Goal: Task Accomplishment & Management: Use online tool/utility

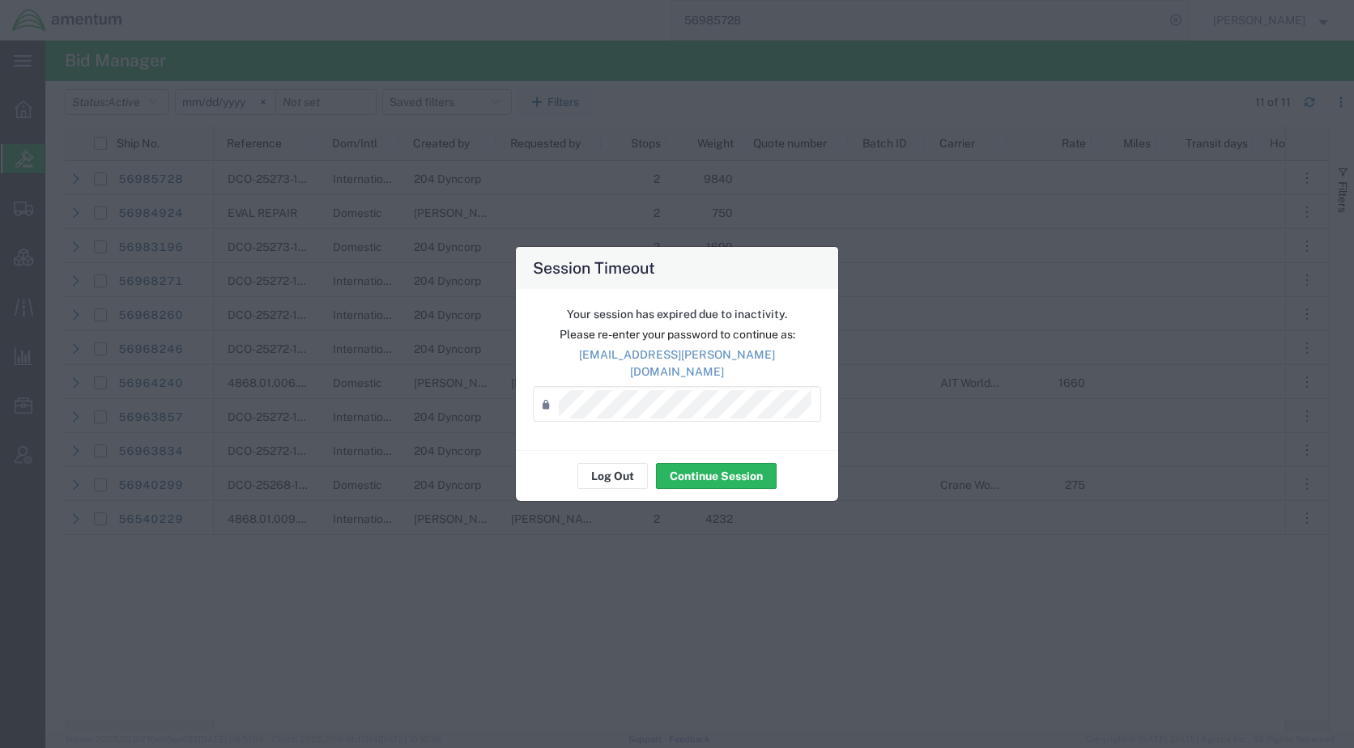
click at [616, 435] on div "Your session has expired due to inactivity. Please re-enter your password to co…" at bounding box center [677, 369] width 322 height 161
click at [623, 463] on button "Log Out" at bounding box center [612, 476] width 70 height 26
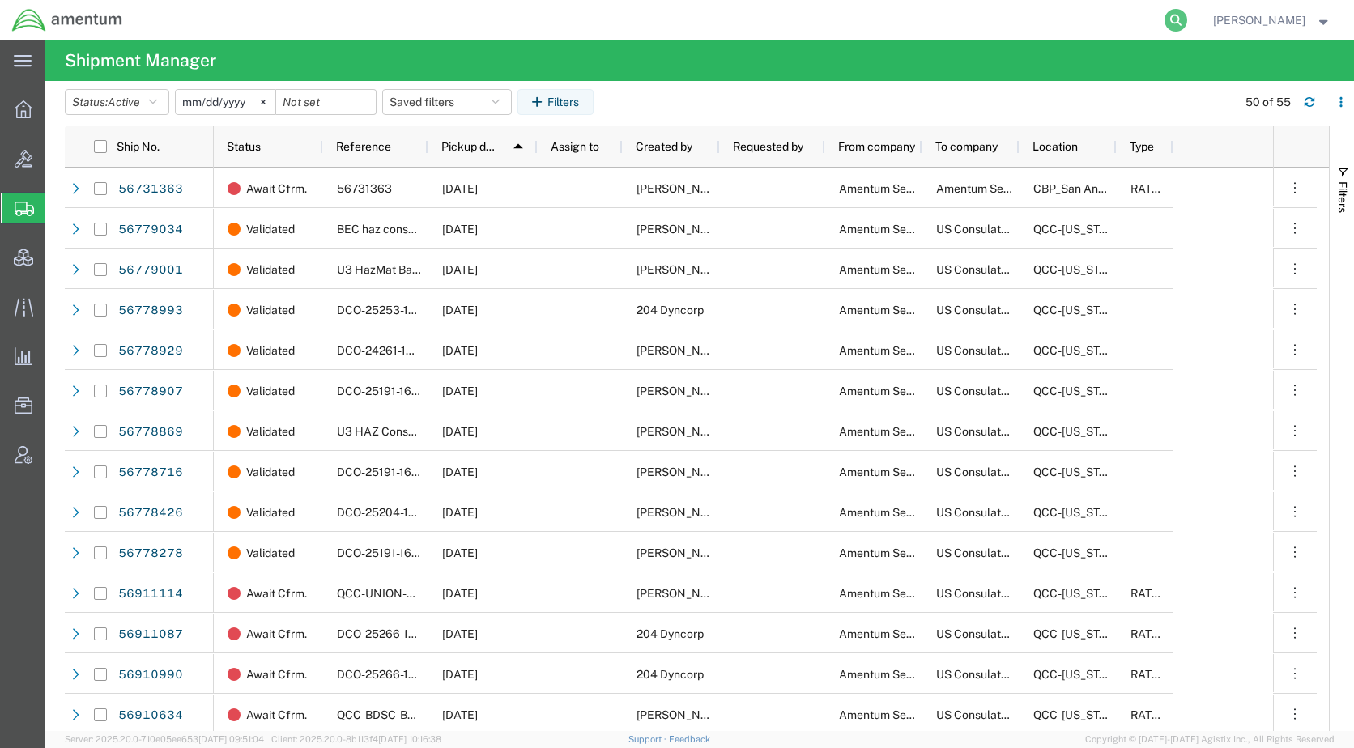
click at [1187, 14] on icon at bounding box center [1175, 20] width 23 height 23
paste input "56986069"
type input "56986069"
click at [1187, 20] on icon at bounding box center [1175, 20] width 23 height 23
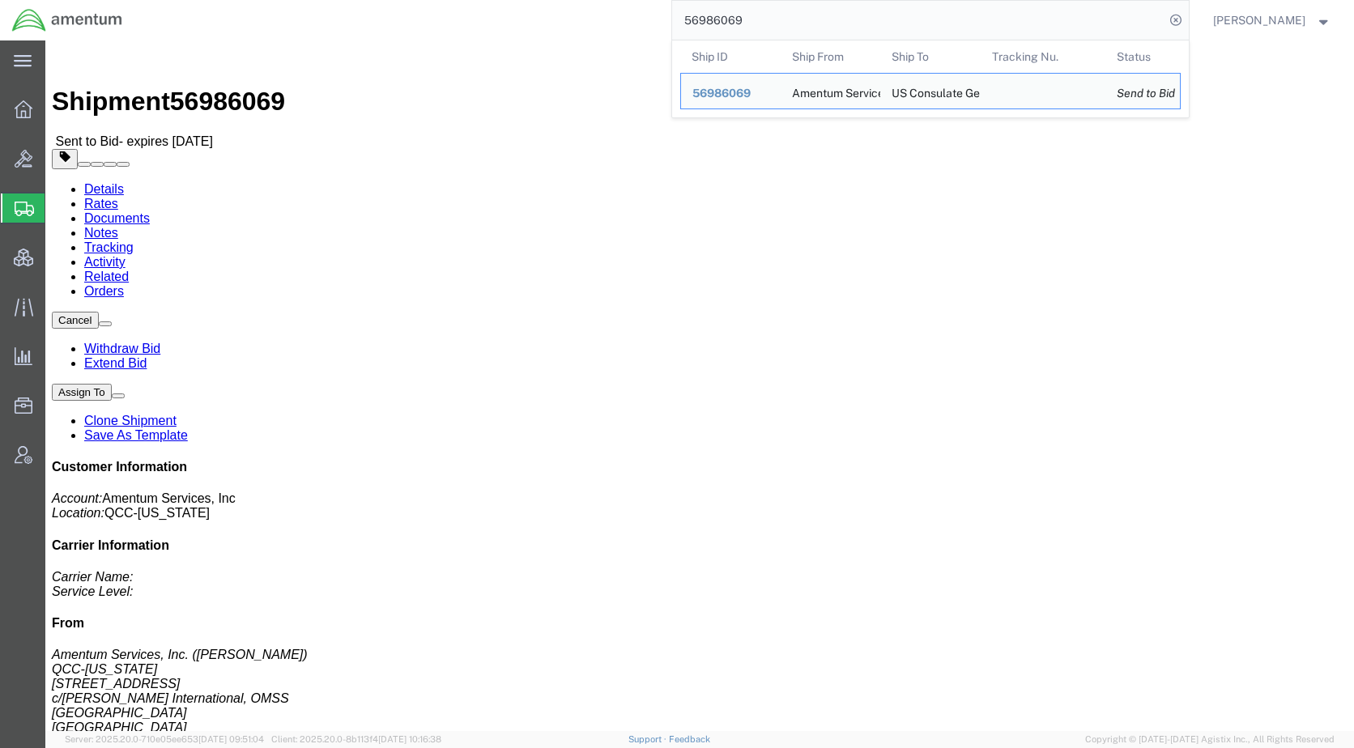
click at [57, 217] on span "Shipments" at bounding box center [51, 208] width 13 height 32
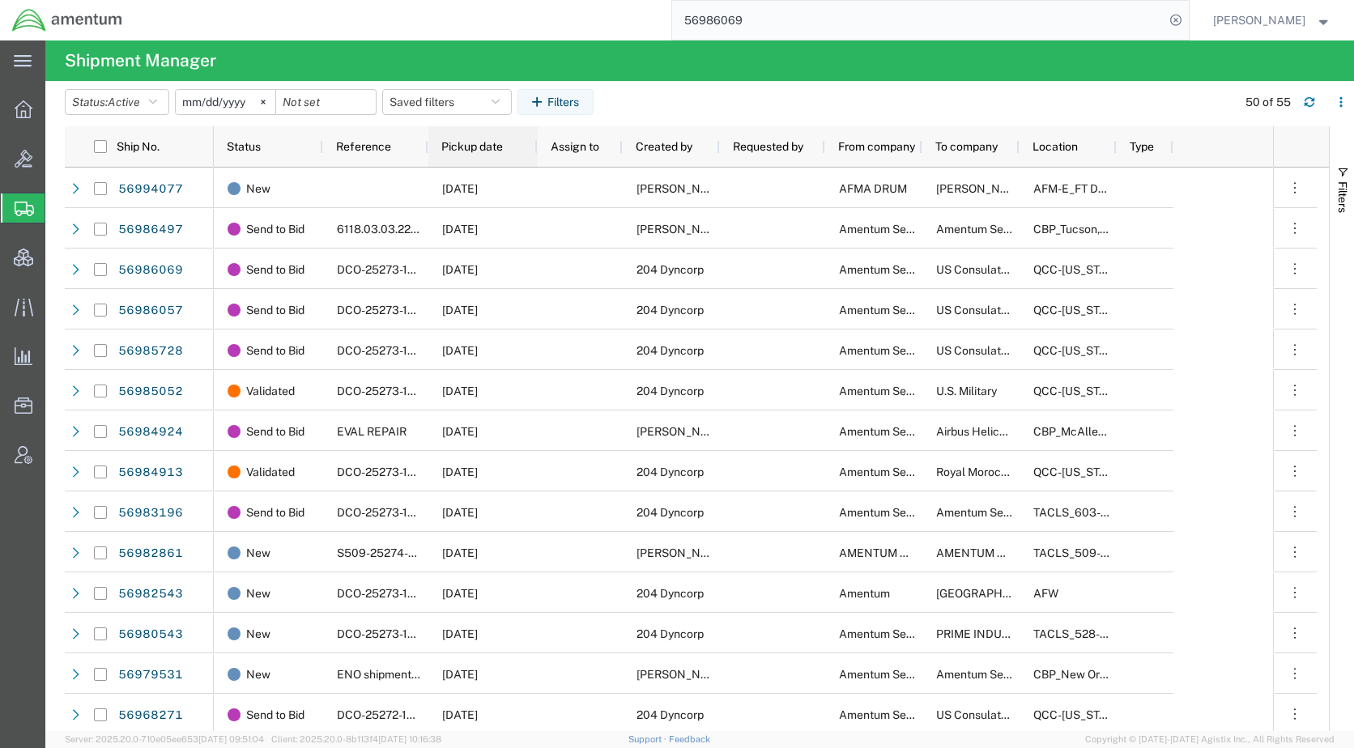
click at [457, 156] on div "Pickup date" at bounding box center [486, 146] width 90 height 32
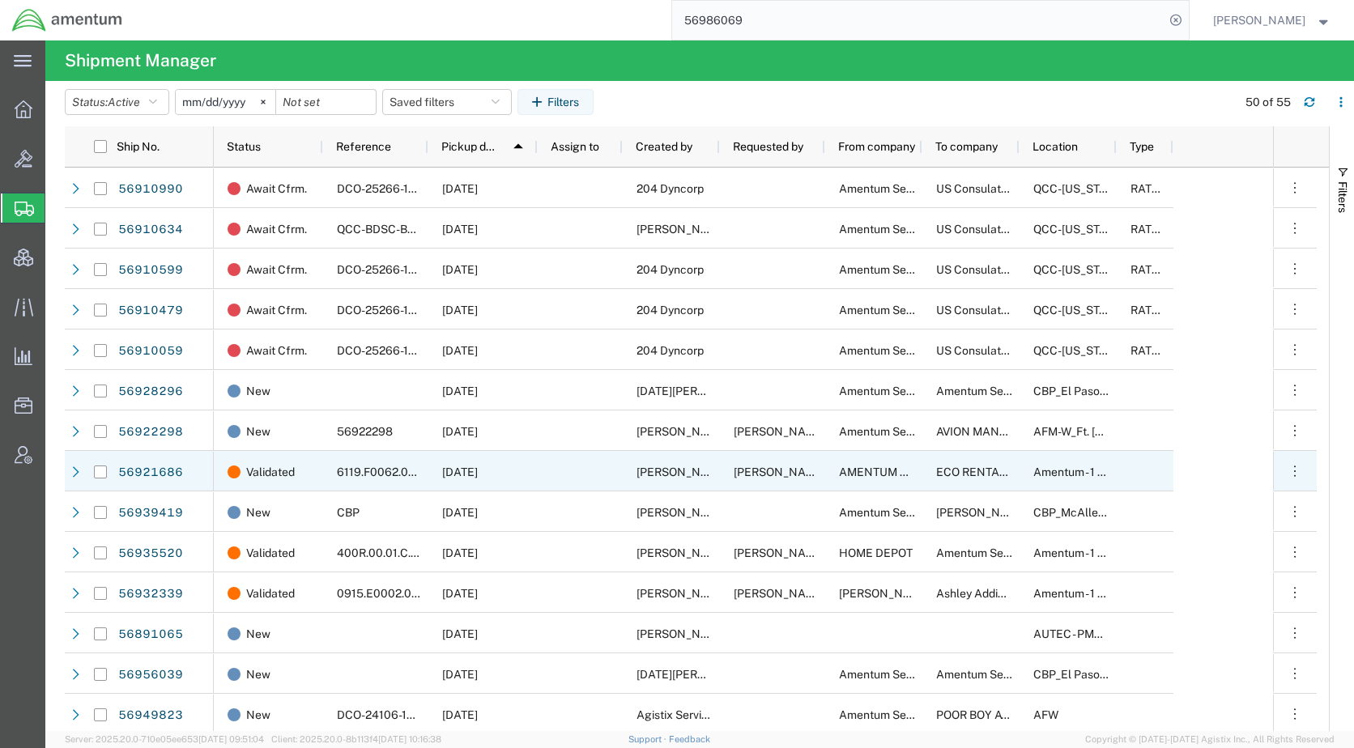
scroll to position [567, 0]
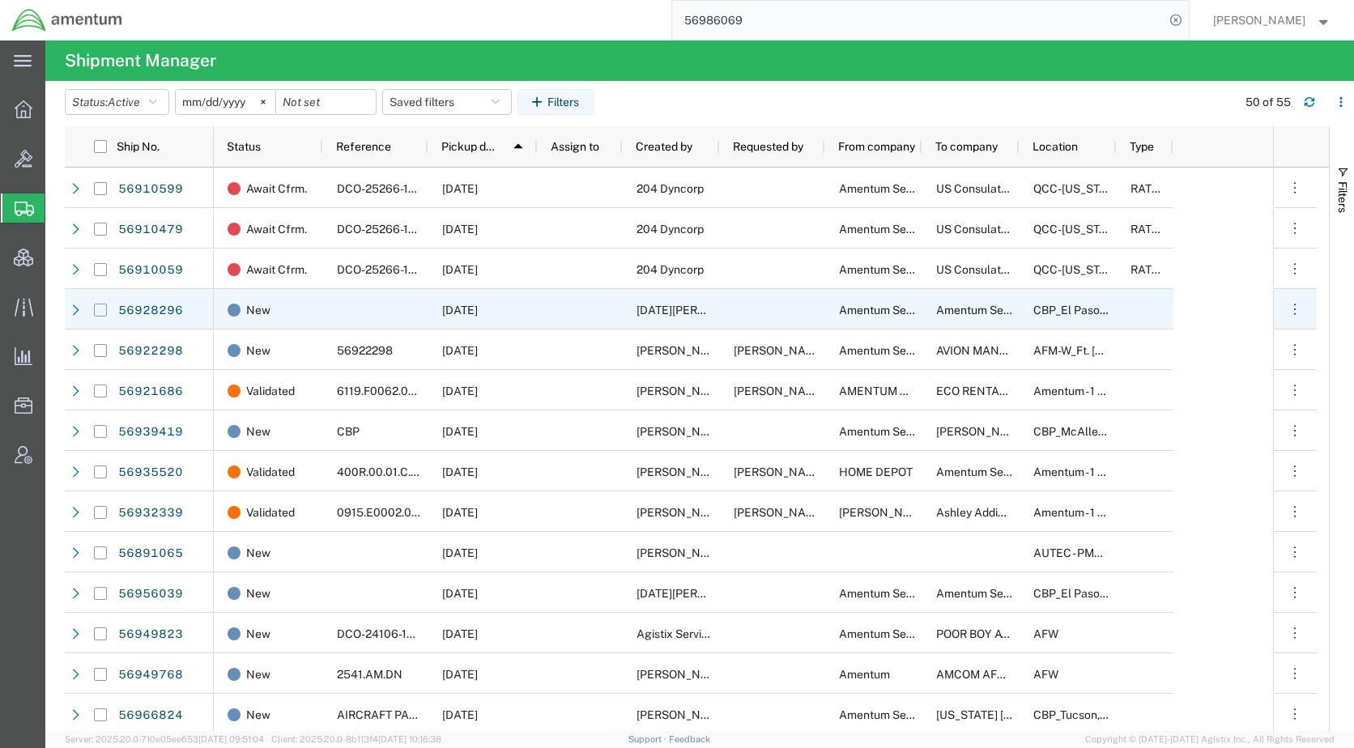
click at [100, 306] on input "Press Space to toggle row selection (unchecked)" at bounding box center [100, 310] width 13 height 13
checkbox input "true"
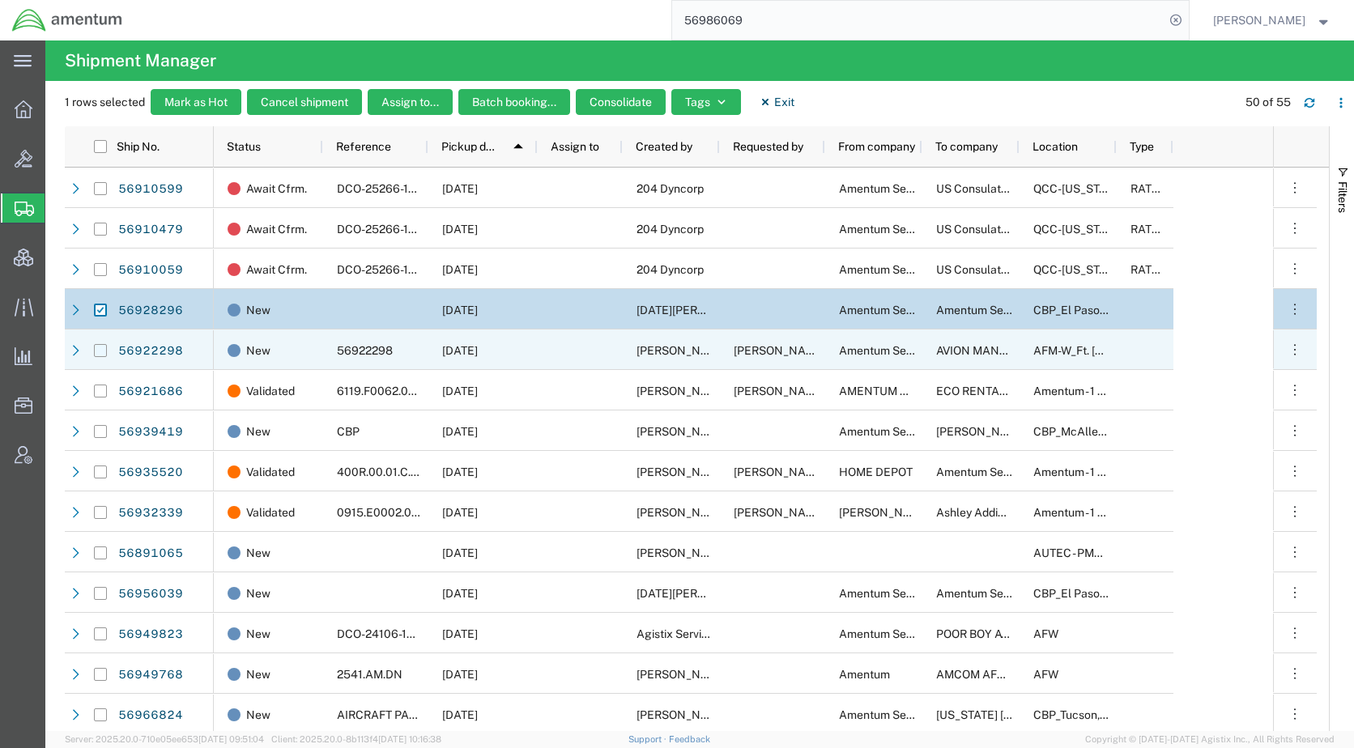
click at [99, 355] on input "Press Space to toggle row selection (unchecked)" at bounding box center [100, 350] width 13 height 13
checkbox input "true"
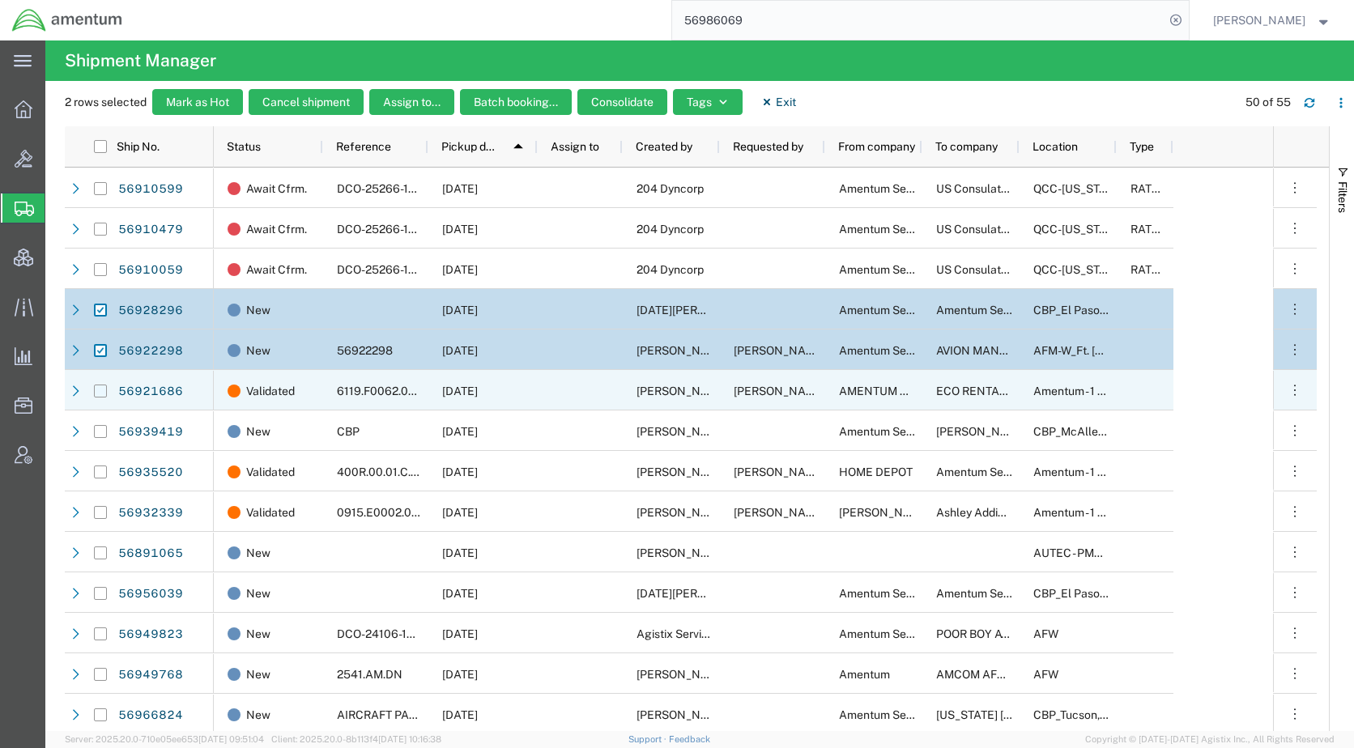
click at [104, 391] on input "Press Space to toggle row selection (unchecked)" at bounding box center [100, 391] width 13 height 13
checkbox input "true"
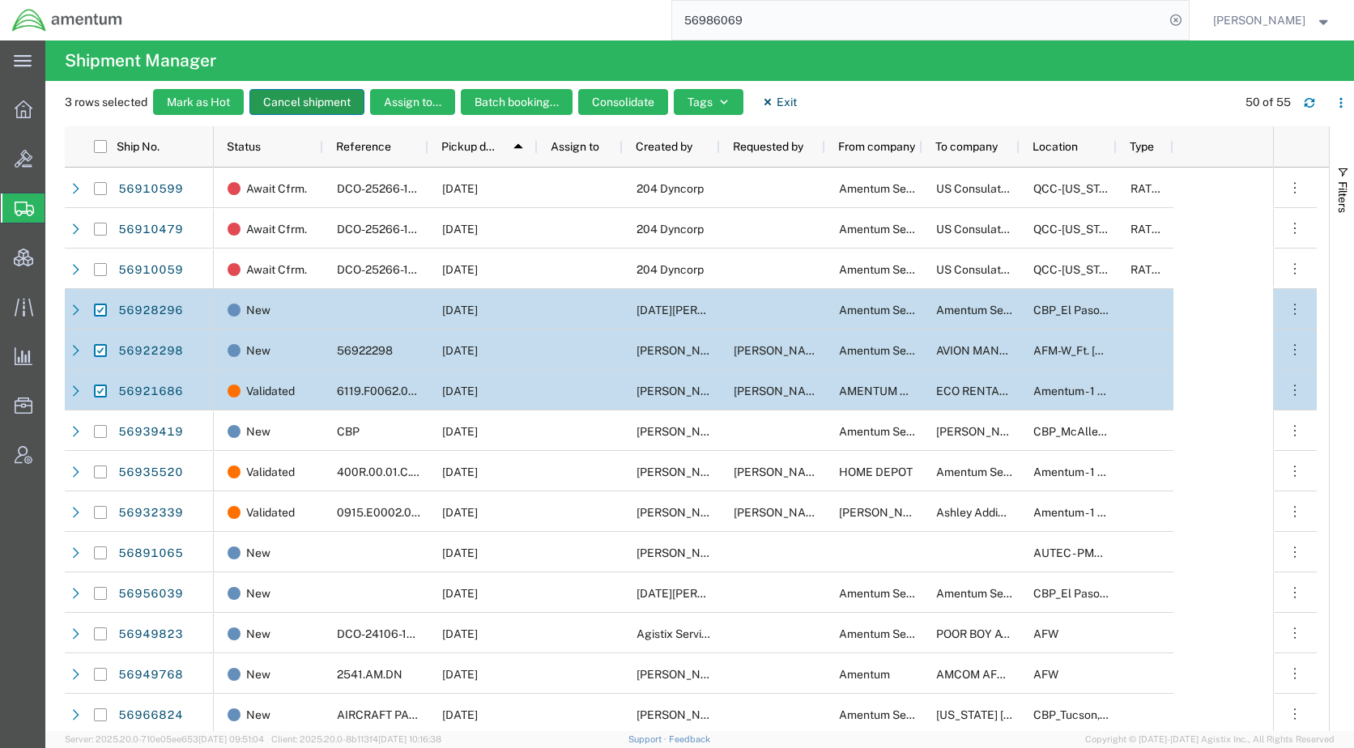
click at [319, 108] on button "Cancel shipment" at bounding box center [306, 102] width 115 height 26
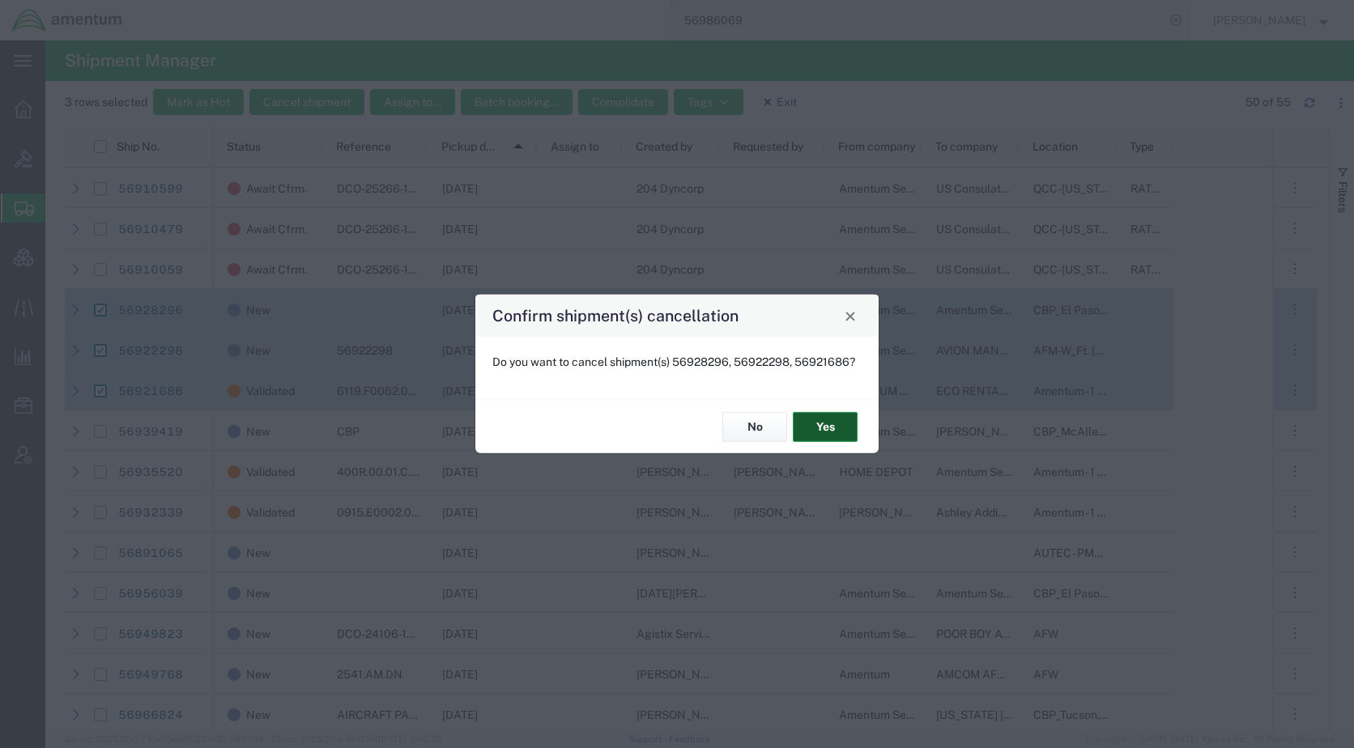
click at [837, 422] on button "Yes" at bounding box center [825, 427] width 65 height 30
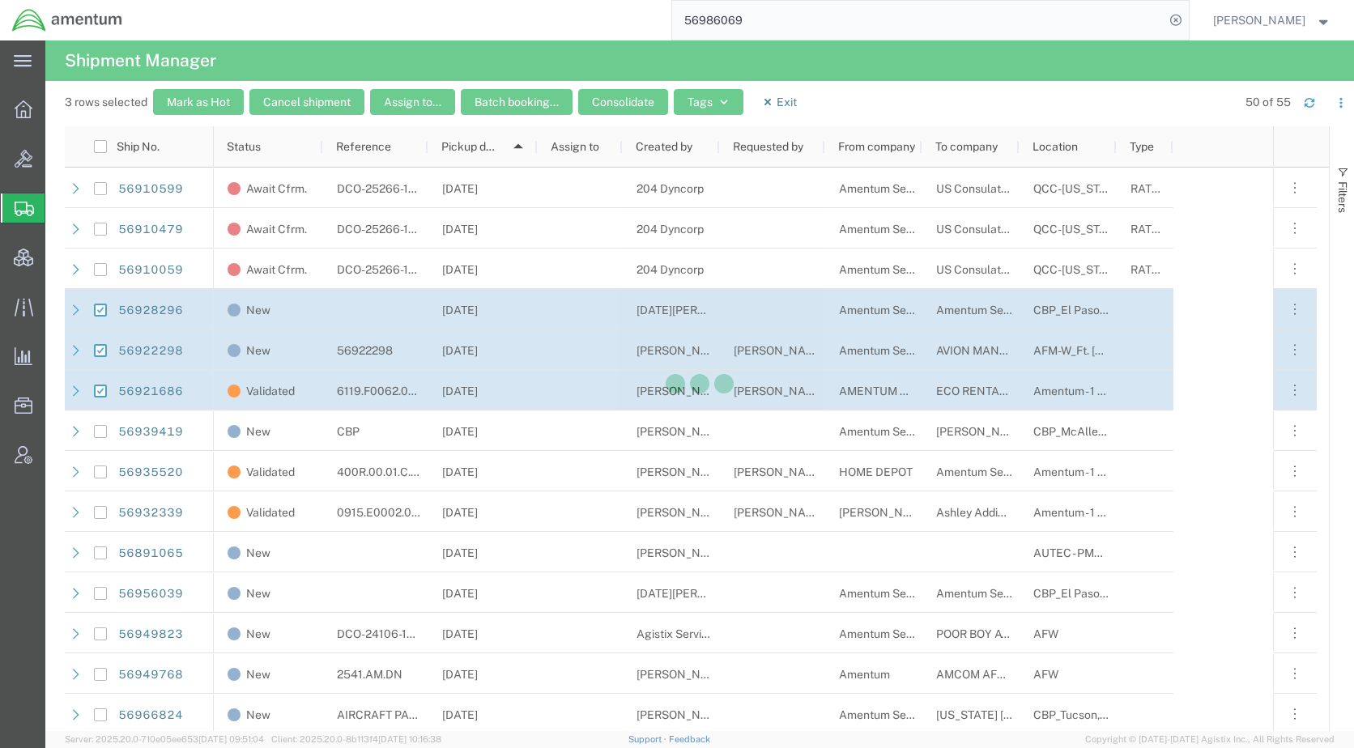
checkbox input "false"
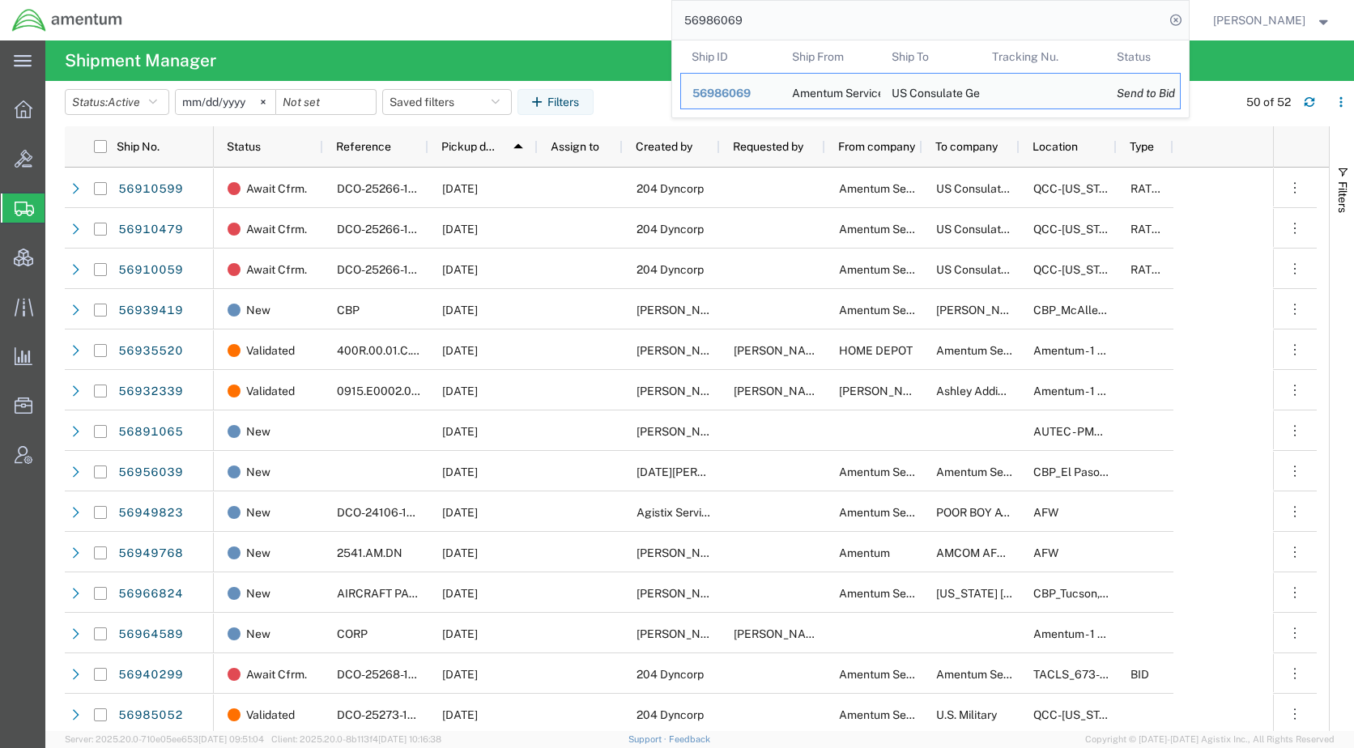
drag, startPoint x: 683, startPoint y: 30, endPoint x: 666, endPoint y: 30, distance: 17.8
click at [666, 30] on div "56986069 Ship ID Ship From Ship To Tracking Nu. Status Ship ID 56986069 Ship Fr…" at bounding box center [661, 20] width 1054 height 40
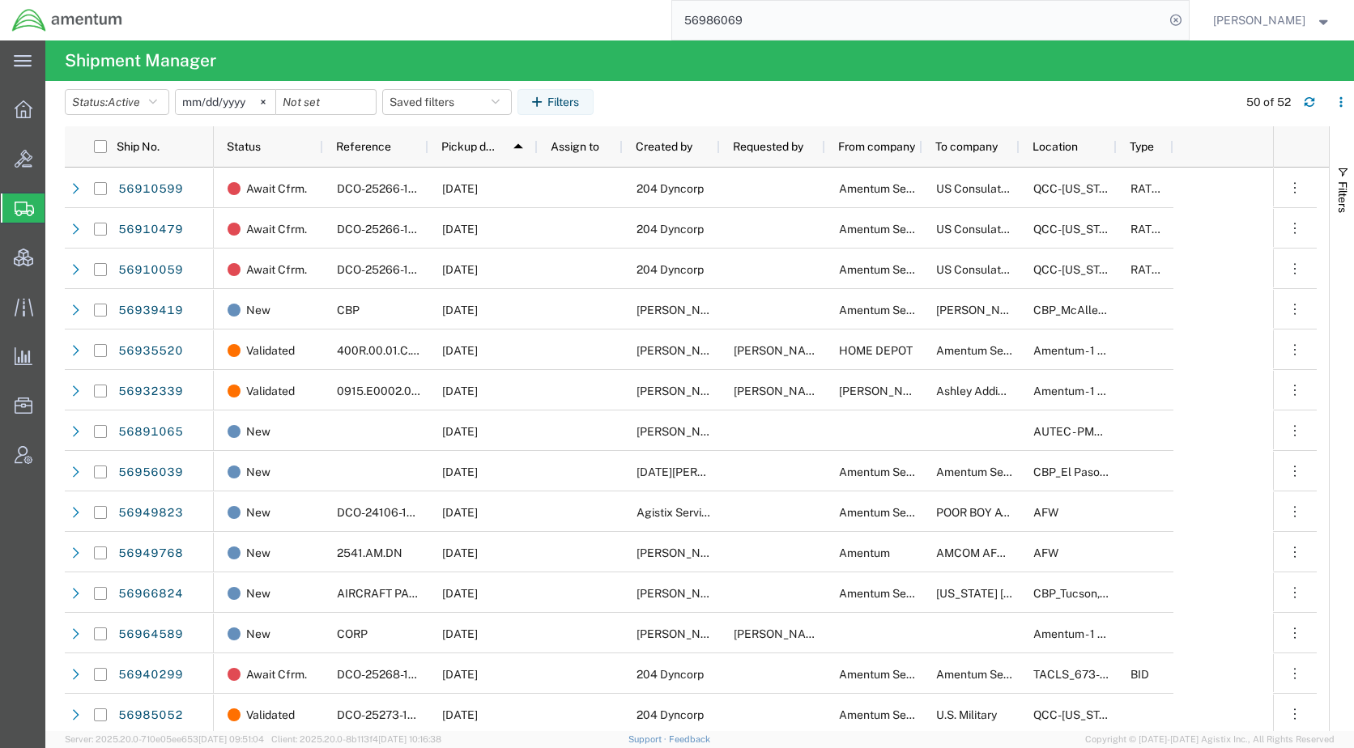
paste input "64756"
type input "56964756"
click at [1187, 18] on icon at bounding box center [1175, 20] width 23 height 23
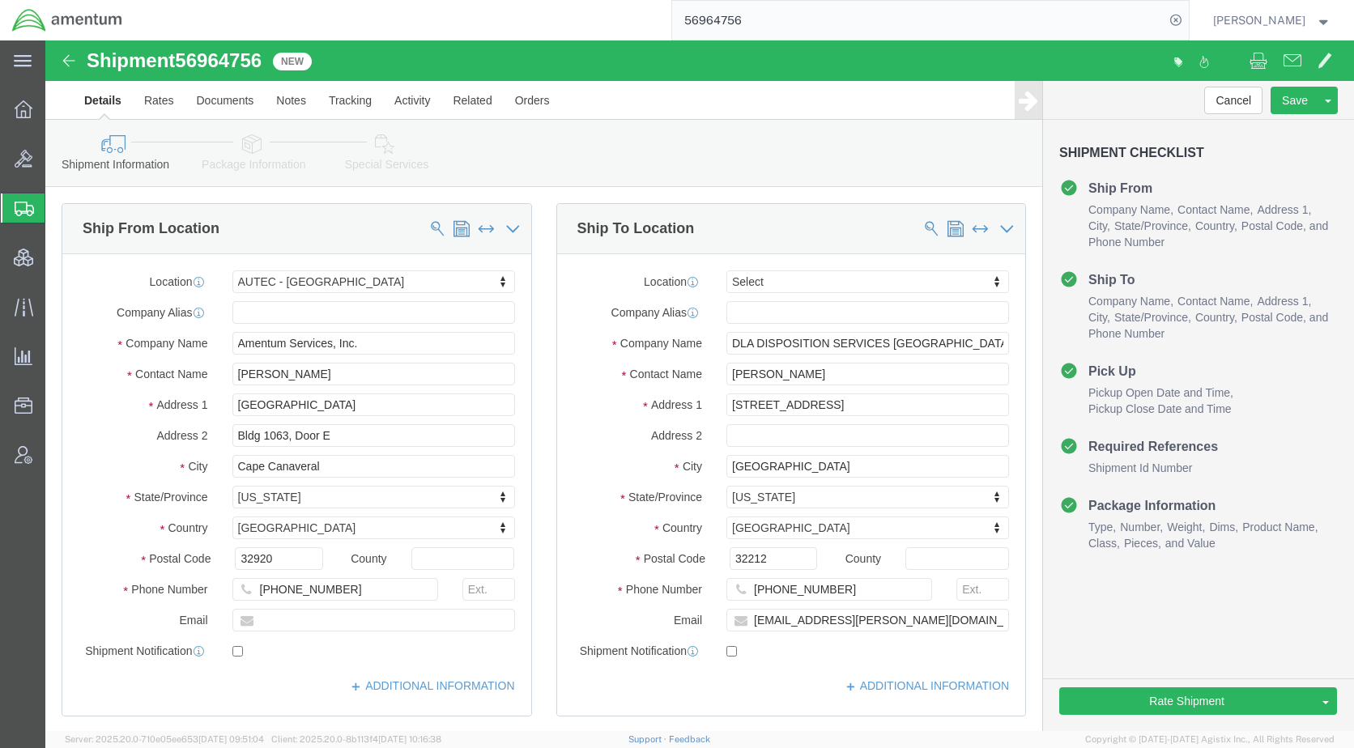
select select "53954"
select select
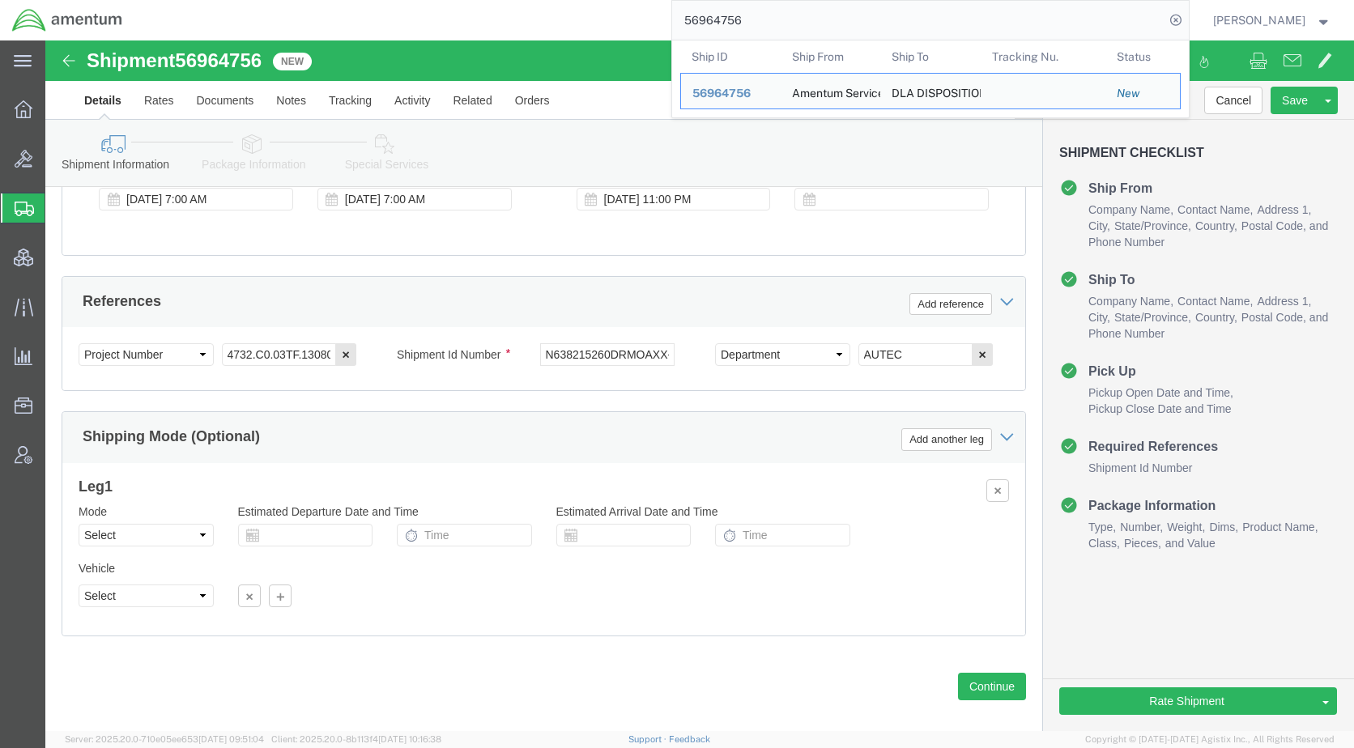
scroll to position [1004, 0]
click icon
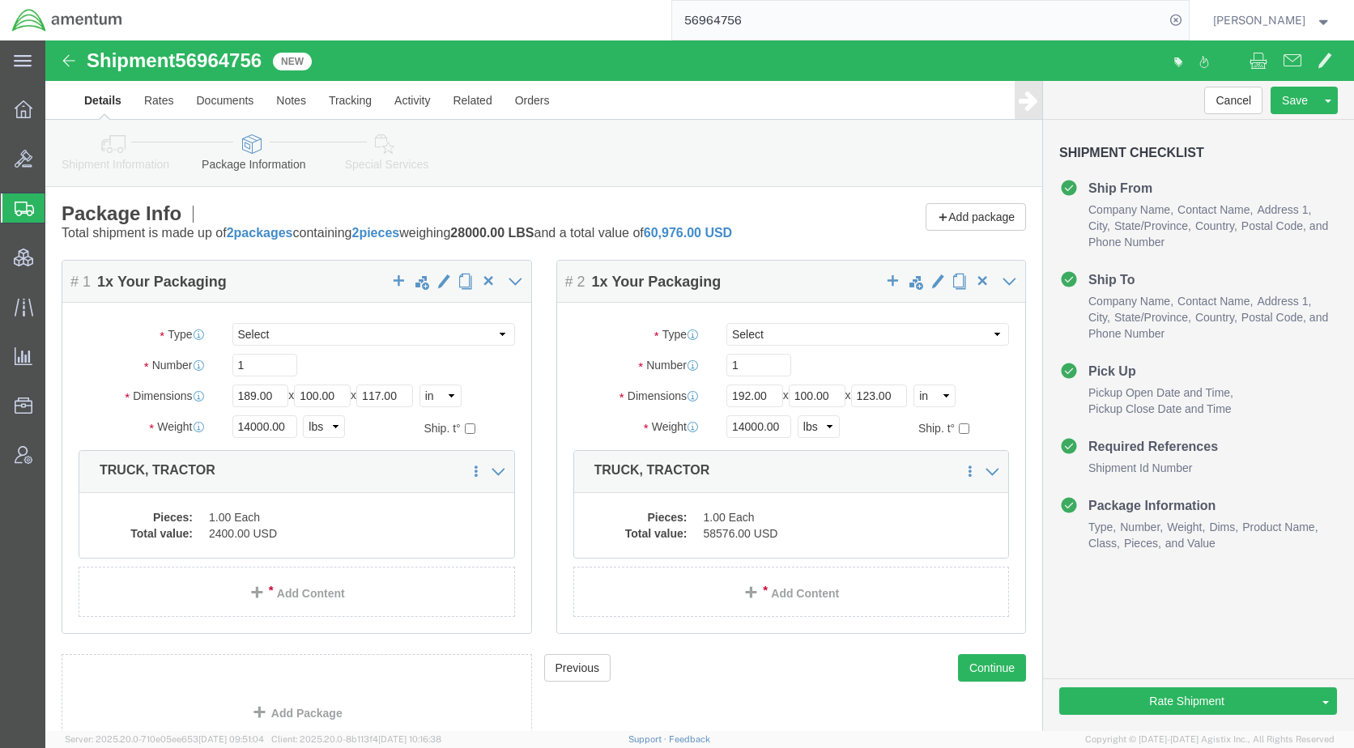
click icon
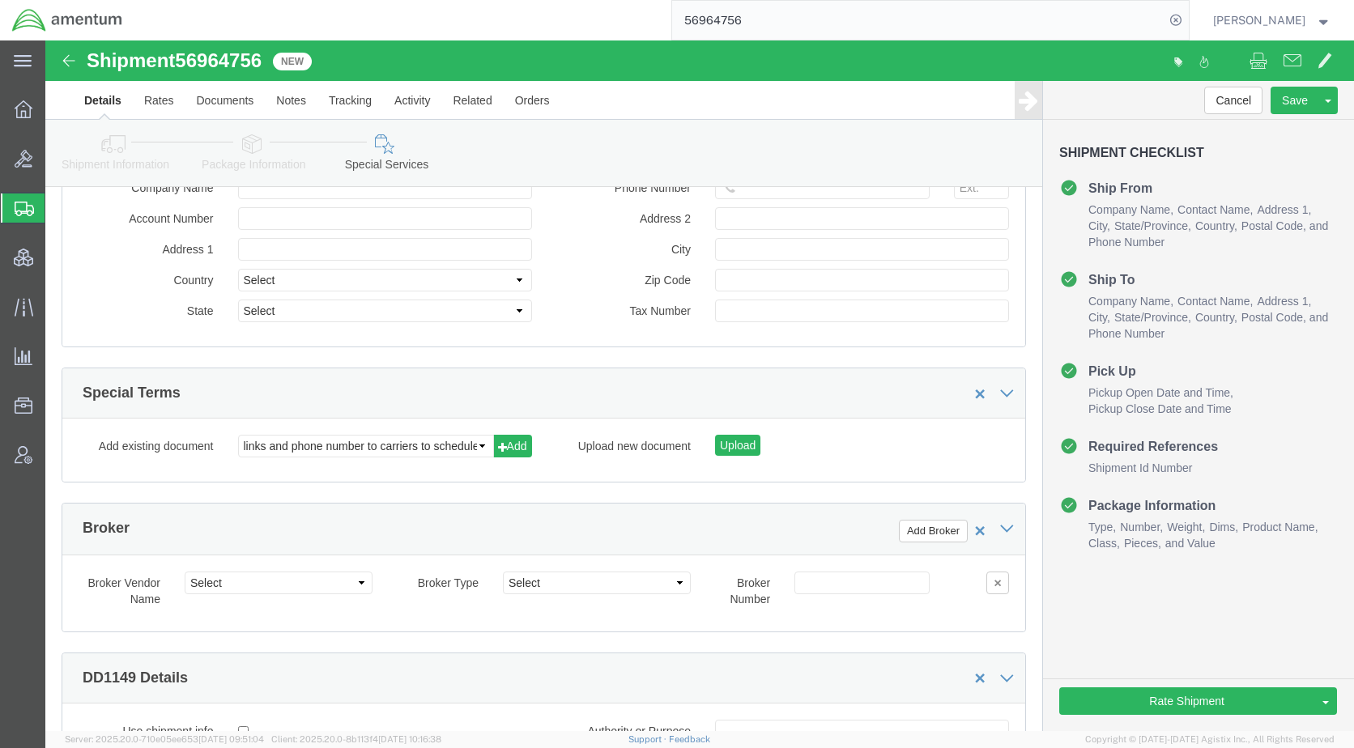
scroll to position [2186, 0]
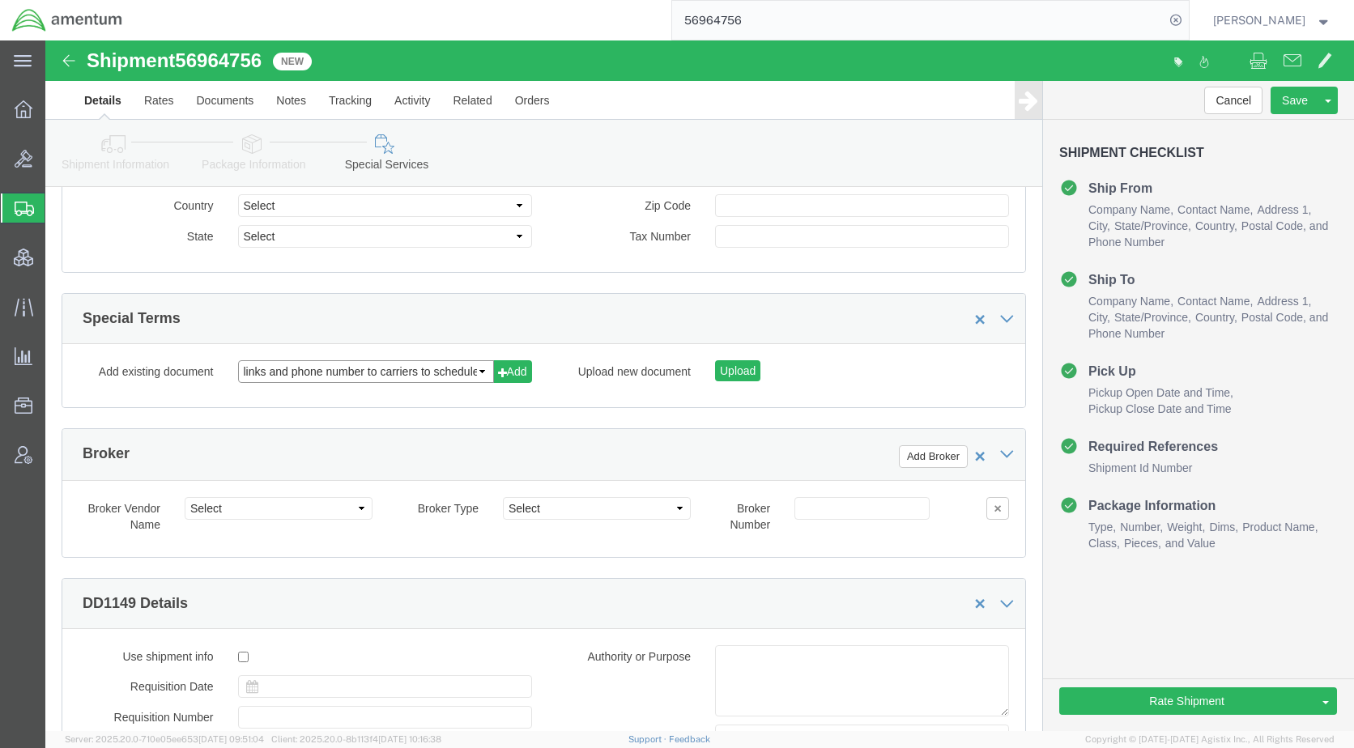
click select "links and phone number to carriers to schedule a pickup instructions for US imp…"
select select "109858247"
click select "links and phone number to carriers to schedule a pickup instructions for US imp…"
click button "Add"
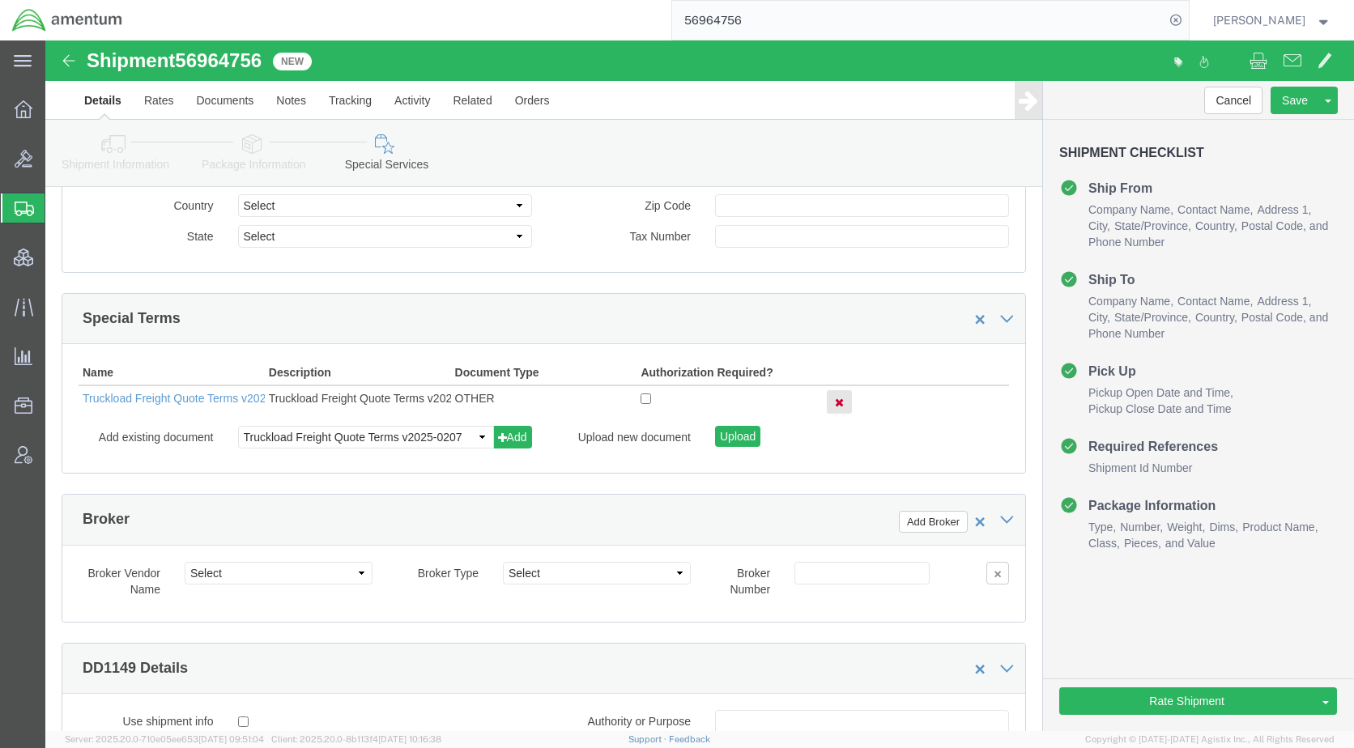
drag, startPoint x: 544, startPoint y: 248, endPoint x: 466, endPoint y: 232, distance: 80.2
click div "Special Terms"
click link "Notes"
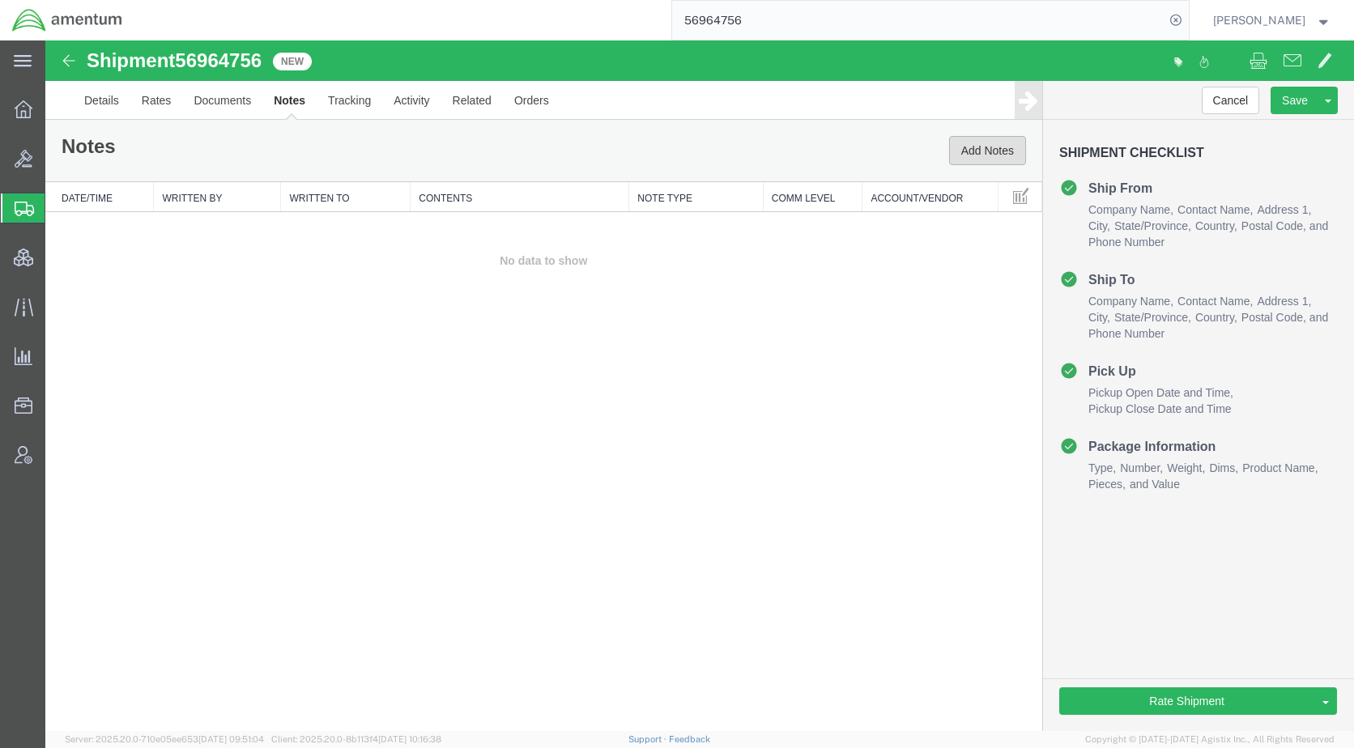
click at [985, 141] on button "Add Notes" at bounding box center [987, 150] width 77 height 29
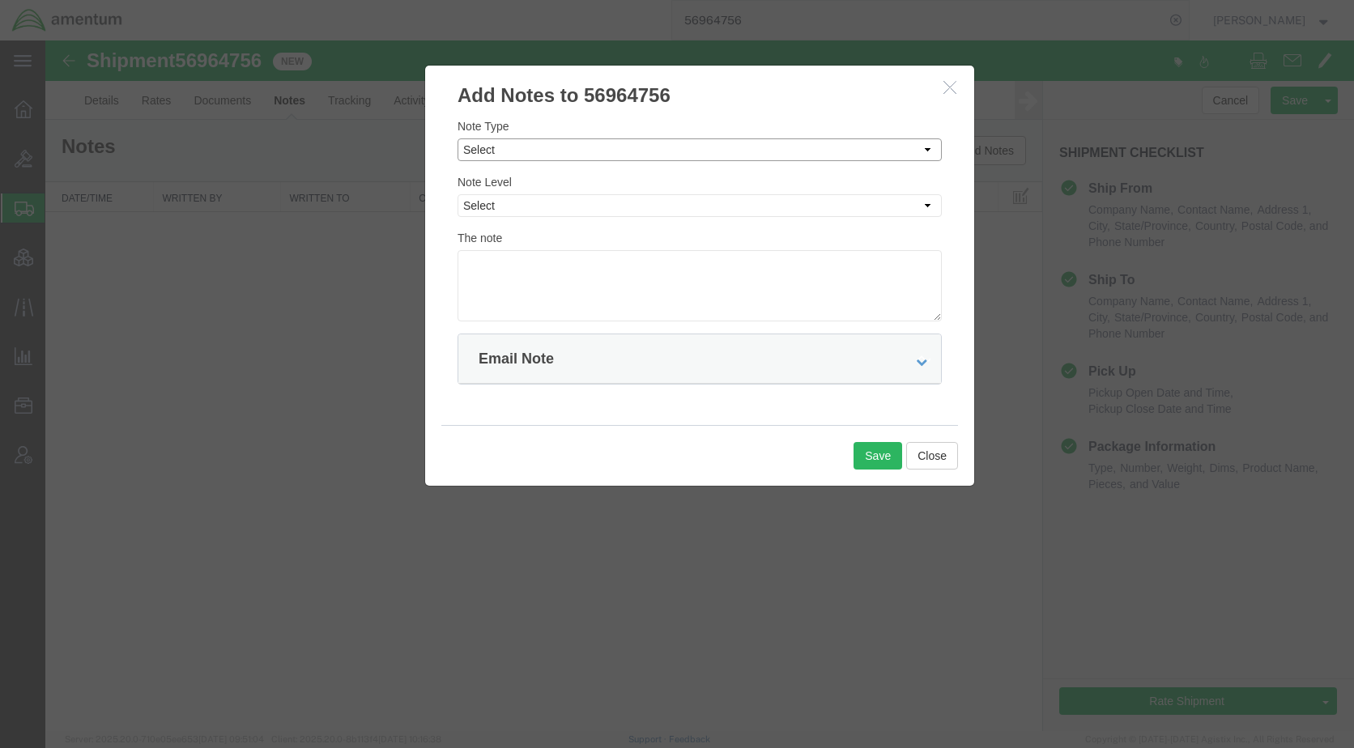
click at [613, 150] on select "Select Approval Bid Notes Carrier Change Notes Claim Notes Content Hazmat Notes…" at bounding box center [699, 149] width 484 height 23
select select "BID_NOTES"
click at [457, 138] on select "Select Approval Bid Notes Carrier Change Notes Claim Notes Content Hazmat Notes…" at bounding box center [699, 149] width 484 height 23
click at [558, 204] on select "Select Private to Account Private to Vendor Public" at bounding box center [699, 205] width 484 height 23
select select "PUBLIC"
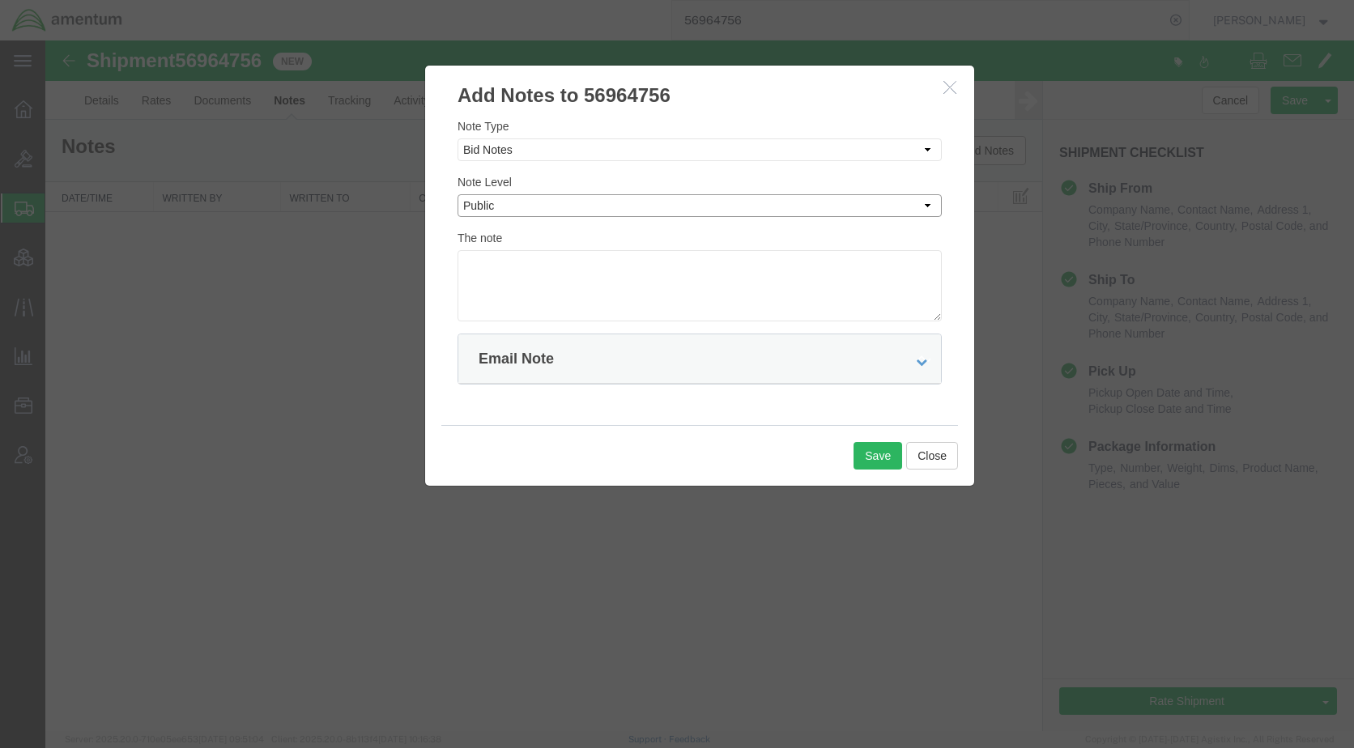
click at [457, 194] on select "Select Private to Account Private to Vendor Public" at bounding box center [699, 205] width 484 height 23
click at [541, 266] on textarea at bounding box center [699, 285] width 484 height 71
type textarea "delivery must be made on 10/07"
click at [890, 449] on button "Save" at bounding box center [877, 456] width 49 height 28
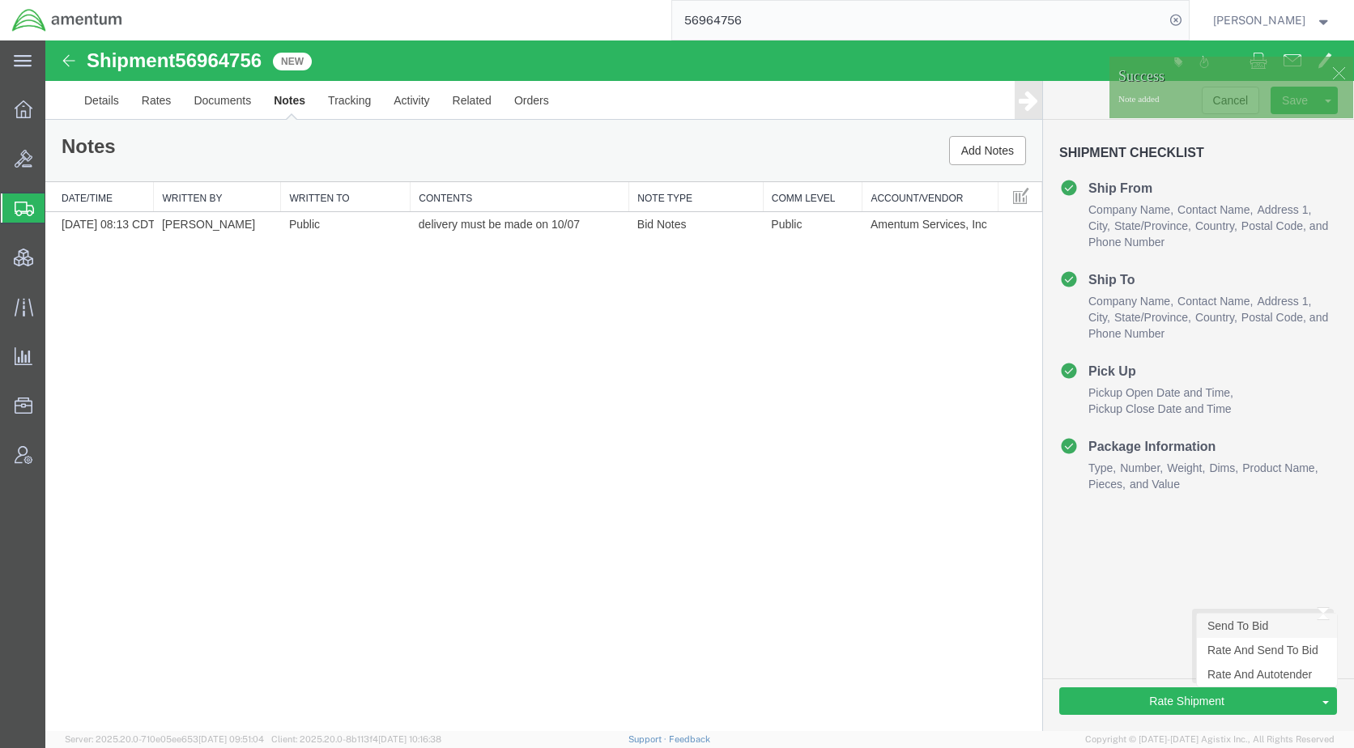
click at [1248, 624] on link "Send To Bid" at bounding box center [1267, 626] width 140 height 24
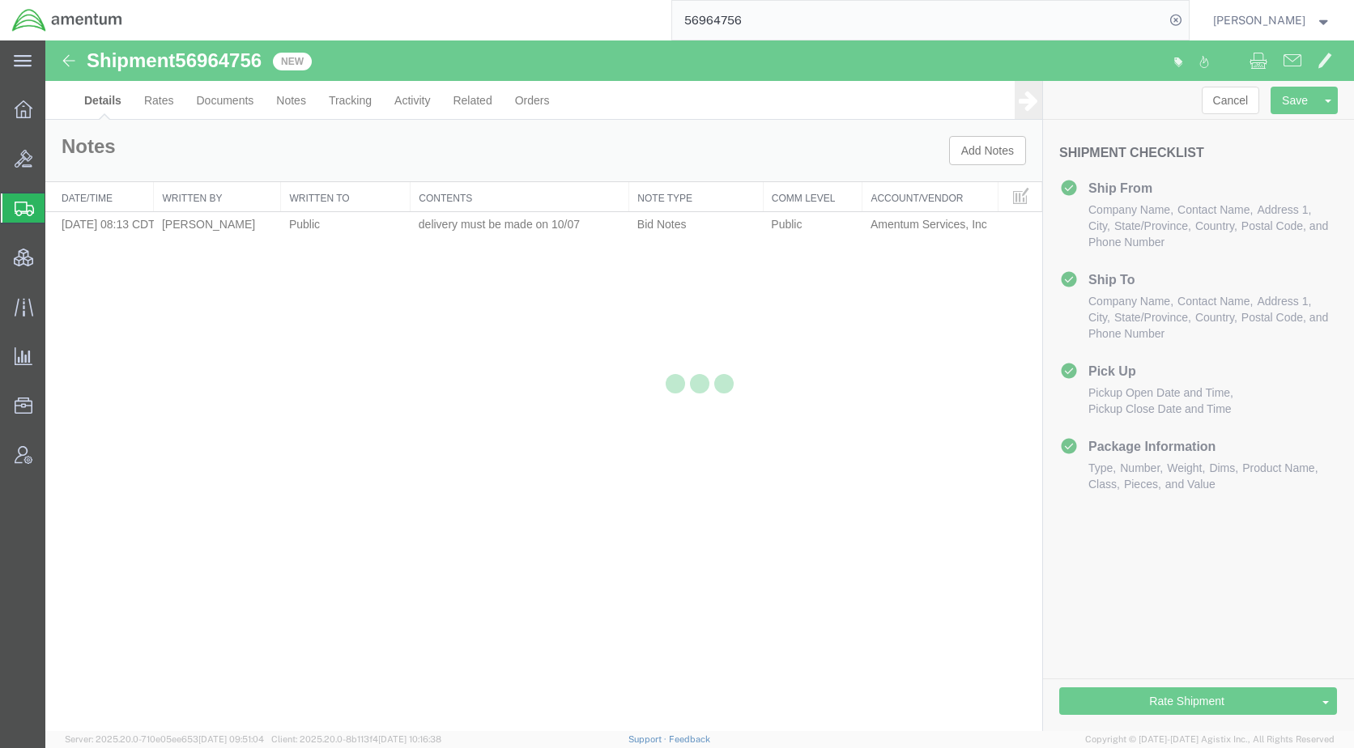
select select "53954"
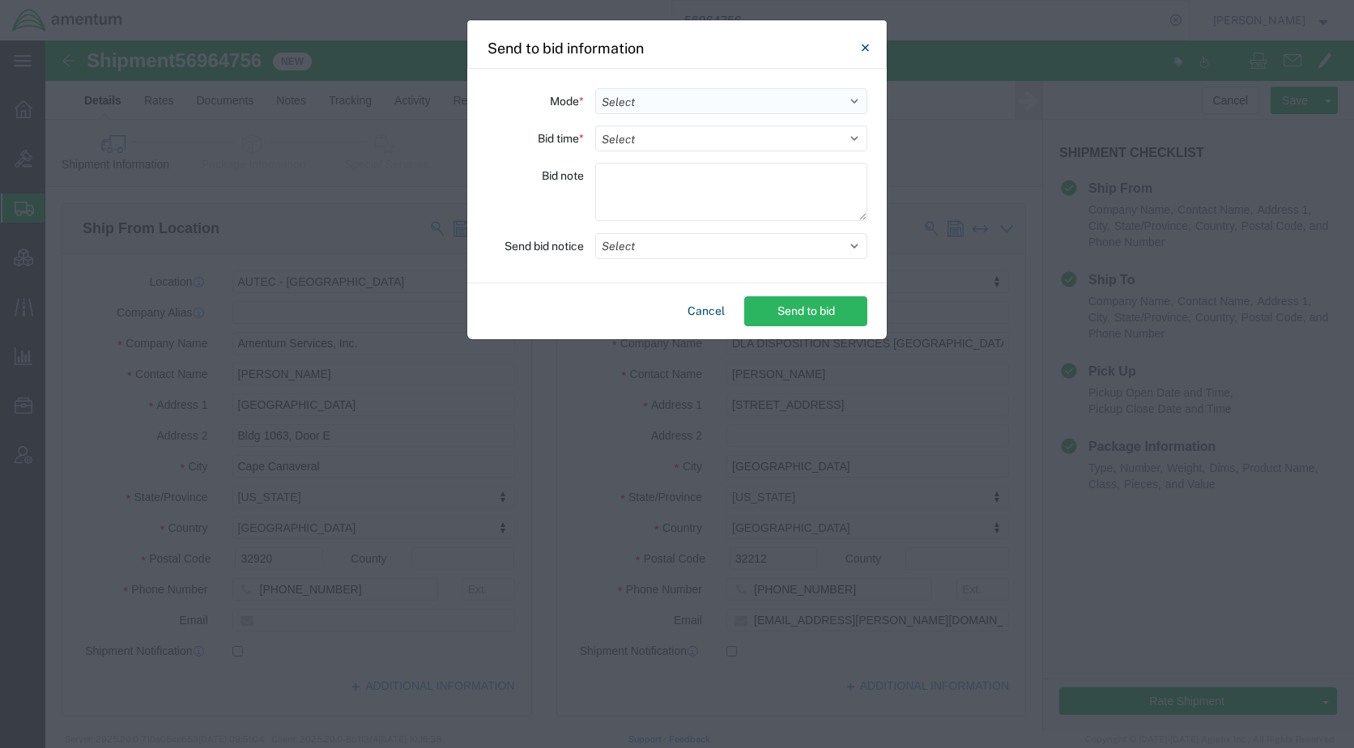
click at [652, 100] on select "Select Small Parcel Truckload Air Rail Less than Truckload Ocean Freight Multi-…" at bounding box center [731, 101] width 272 height 26
select select "TL"
click at [595, 88] on select "Select Small Parcel Truckload Air Rail Less than Truckload Ocean Freight Multi-…" at bounding box center [731, 101] width 272 height 26
click at [660, 143] on select "Select 30 Min (Rush) 1 Hour (Rush) 2 Hours (Rush) 4 Hours (Rush) 8 Hours (Rush)…" at bounding box center [731, 139] width 272 height 26
select select "24"
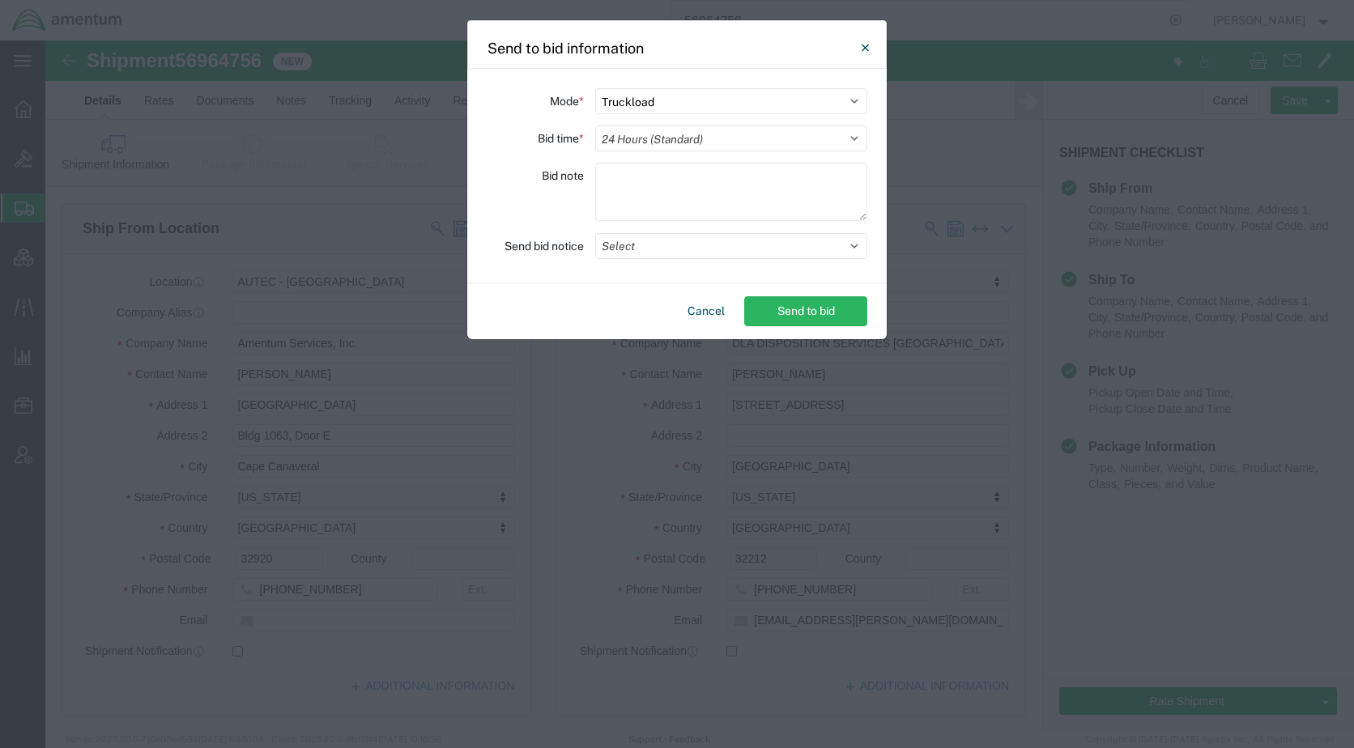
click at [595, 126] on select "Select 30 Min (Rush) 1 Hour (Rush) 2 Hours (Rush) 4 Hours (Rush) 8 Hours (Rush)…" at bounding box center [731, 139] width 272 height 26
click at [653, 249] on button "Select" at bounding box center [731, 246] width 272 height 26
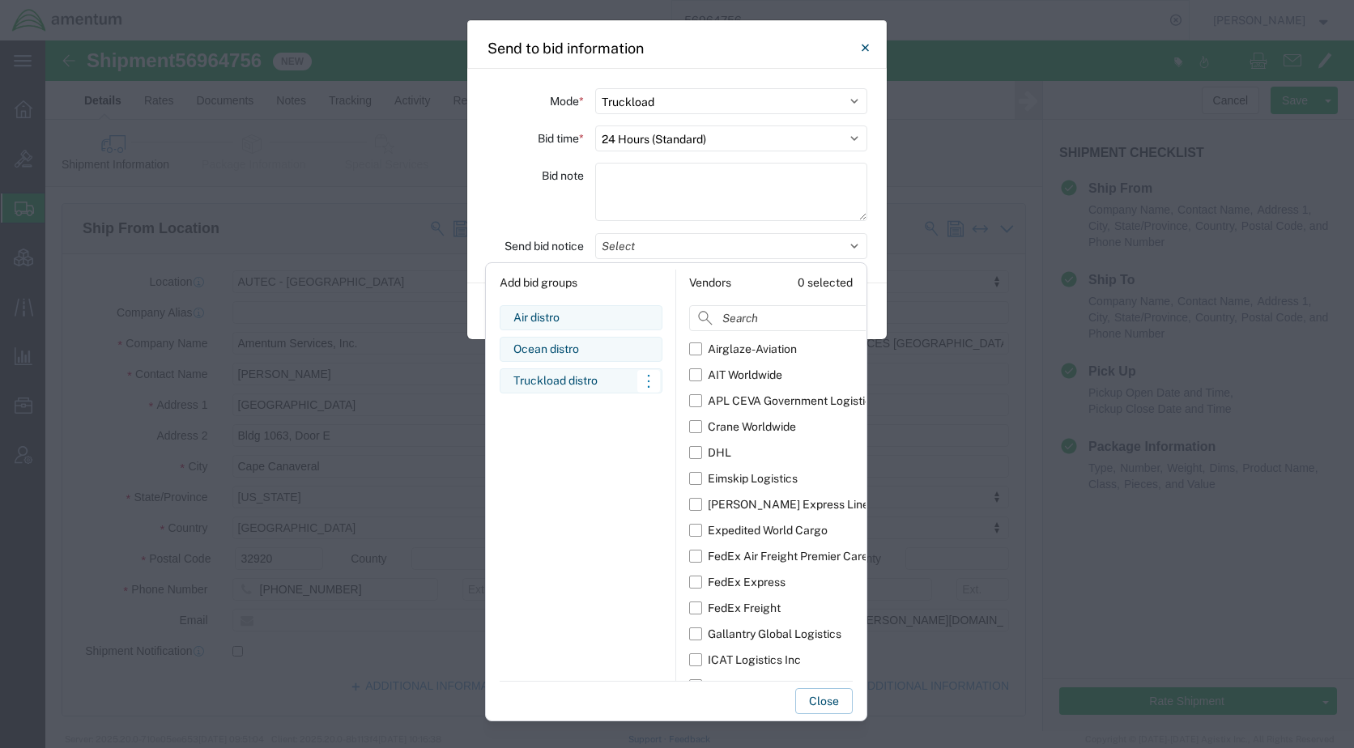
click at [583, 376] on div "Truckload distro" at bounding box center [580, 380] width 135 height 17
click at [701, 478] on label "Eimskip Logistics" at bounding box center [797, 479] width 216 height 26
click at [0, 0] on input "Eimskip Logistics" at bounding box center [0, 0] width 0 height 0
click at [746, 700] on button "Save as new bid group" at bounding box center [717, 701] width 129 height 26
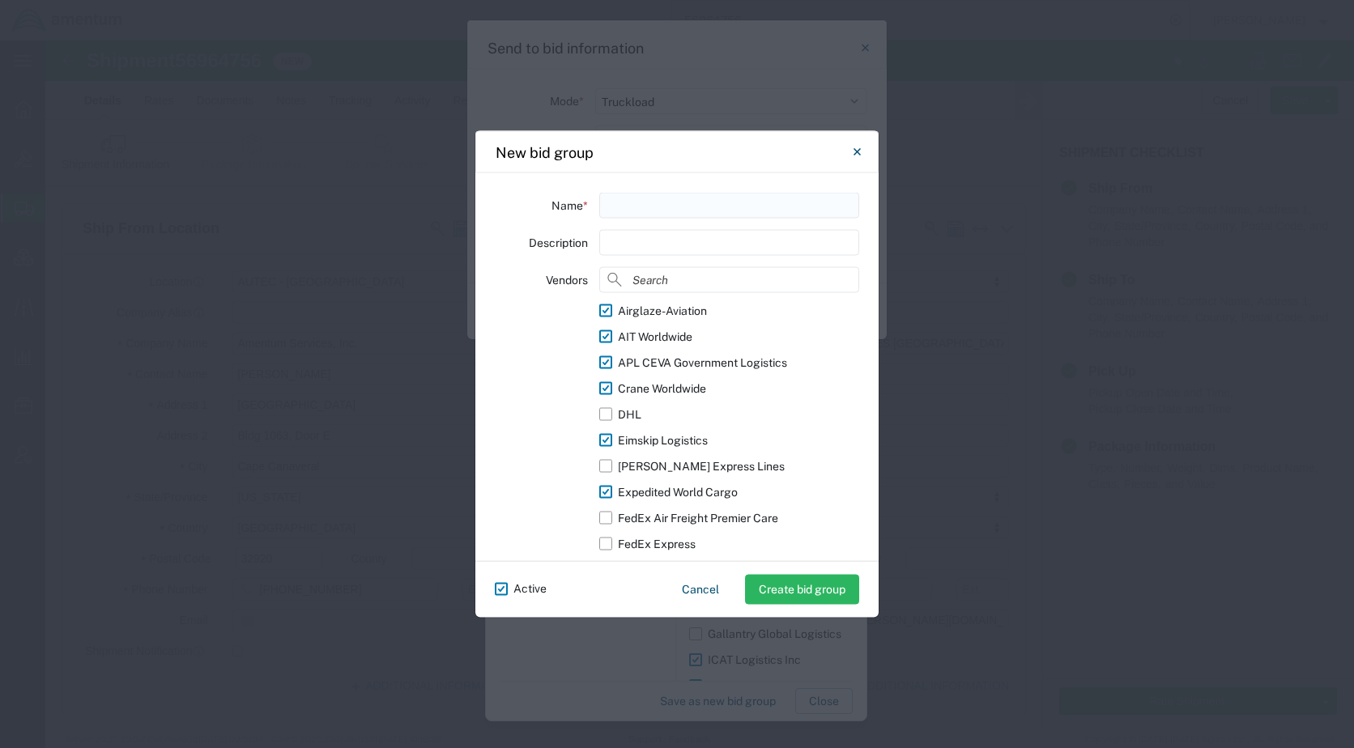
click at [652, 211] on input "text" at bounding box center [729, 206] width 260 height 26
type input "Truckload distro"
click at [791, 593] on button "Create bid group" at bounding box center [802, 590] width 114 height 30
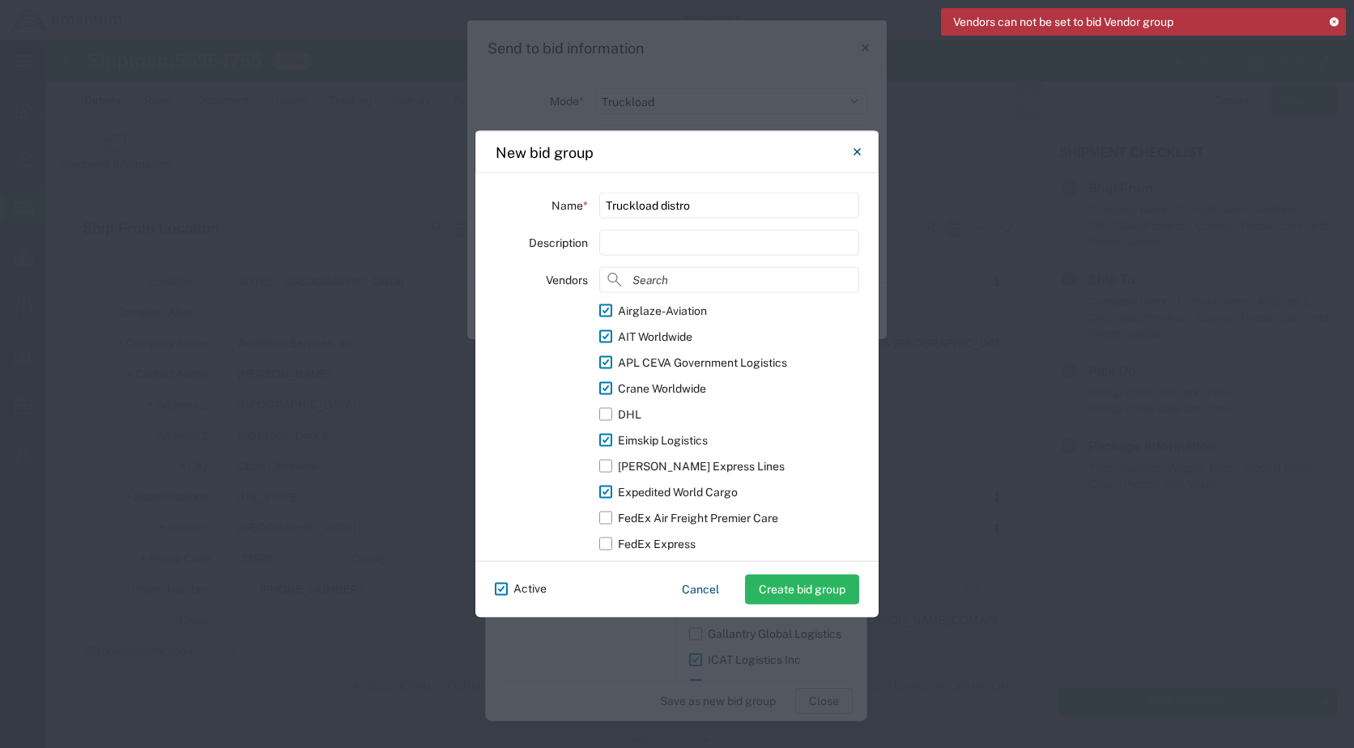
click at [1334, 19] on icon at bounding box center [1333, 21] width 11 height 9
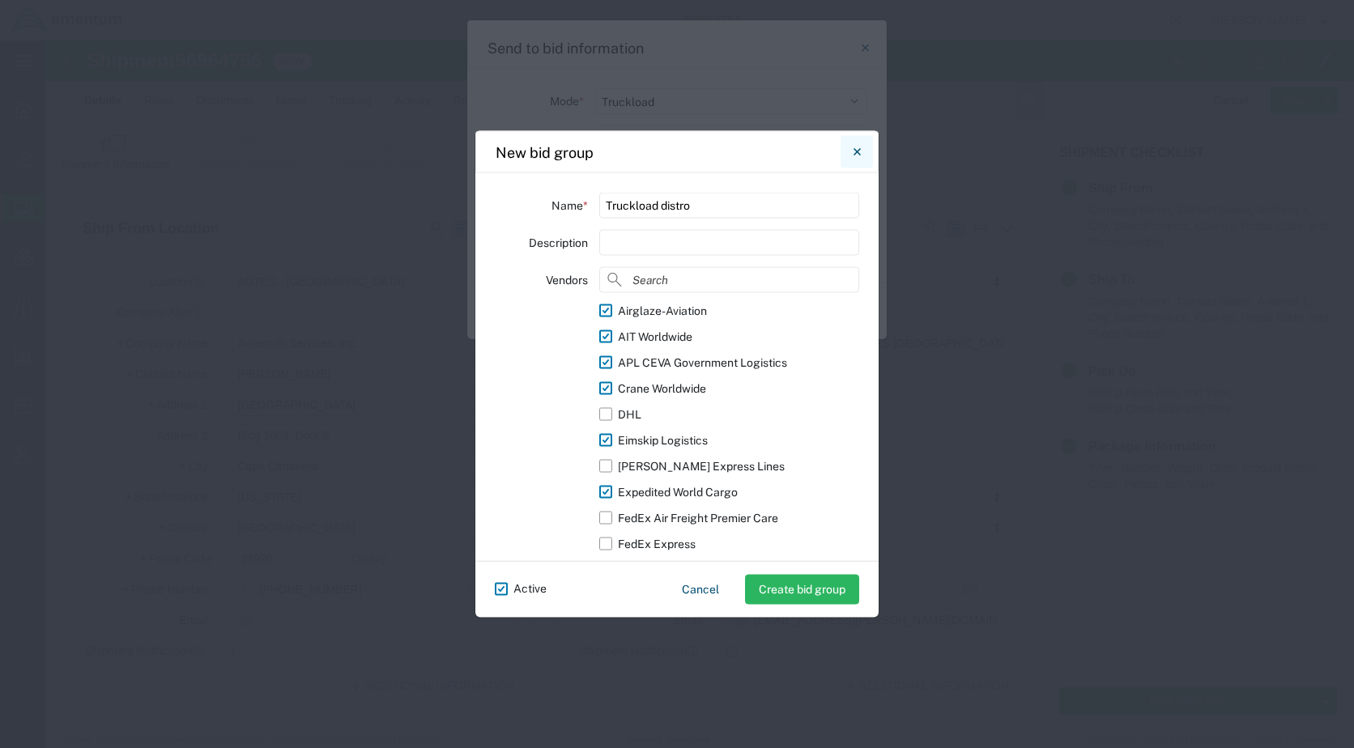
click at [867, 150] on button "Close" at bounding box center [857, 152] width 32 height 32
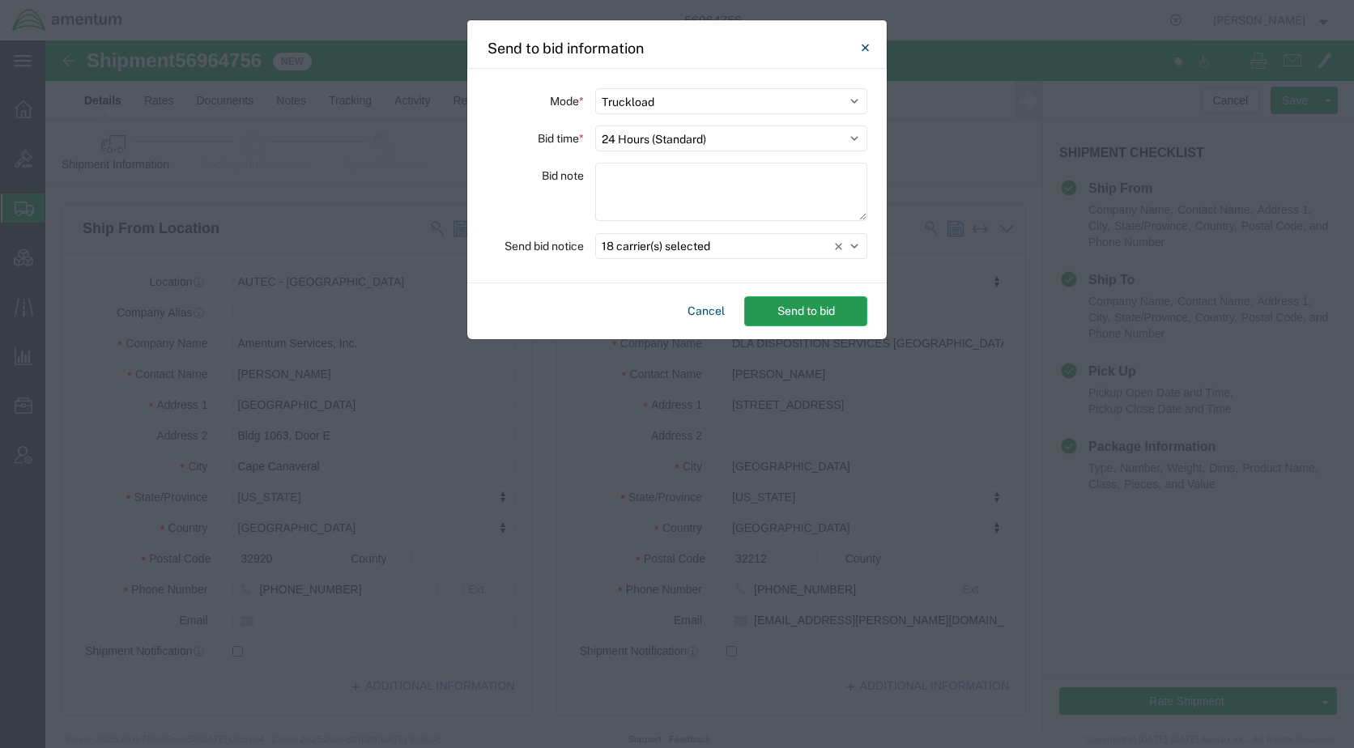
click at [824, 302] on button "Send to bid" at bounding box center [805, 311] width 123 height 30
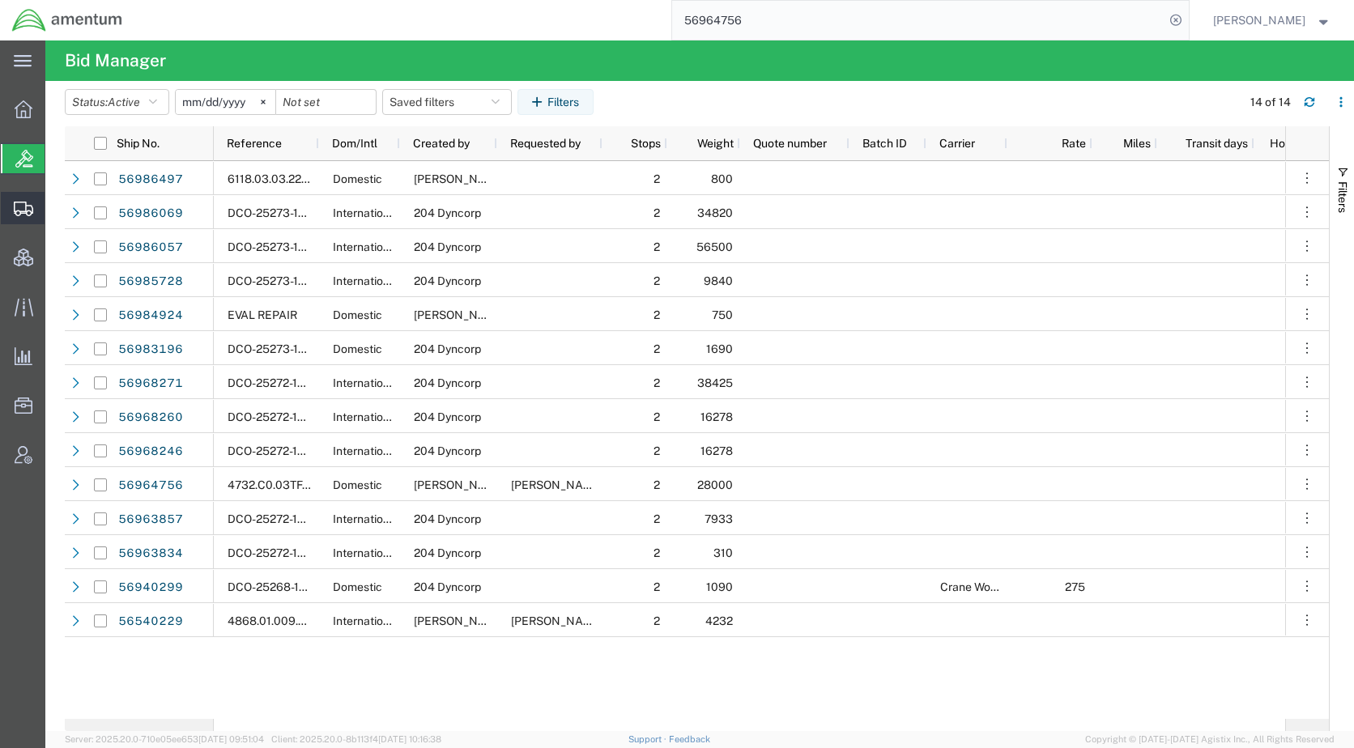
drag, startPoint x: 99, startPoint y: 207, endPoint x: 131, endPoint y: 241, distance: 47.0
click at [56, 207] on span "Shipments" at bounding box center [50, 208] width 11 height 32
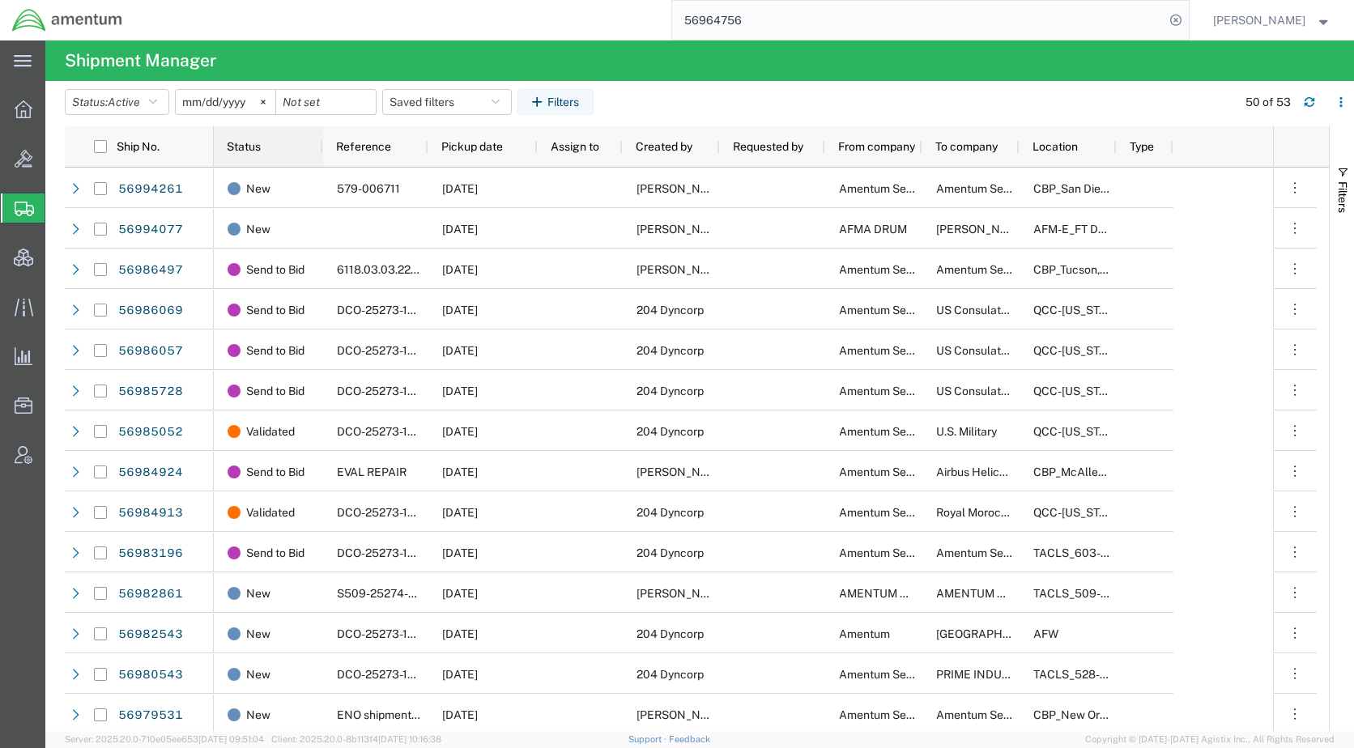
click at [255, 145] on span "Status" at bounding box center [244, 146] width 34 height 13
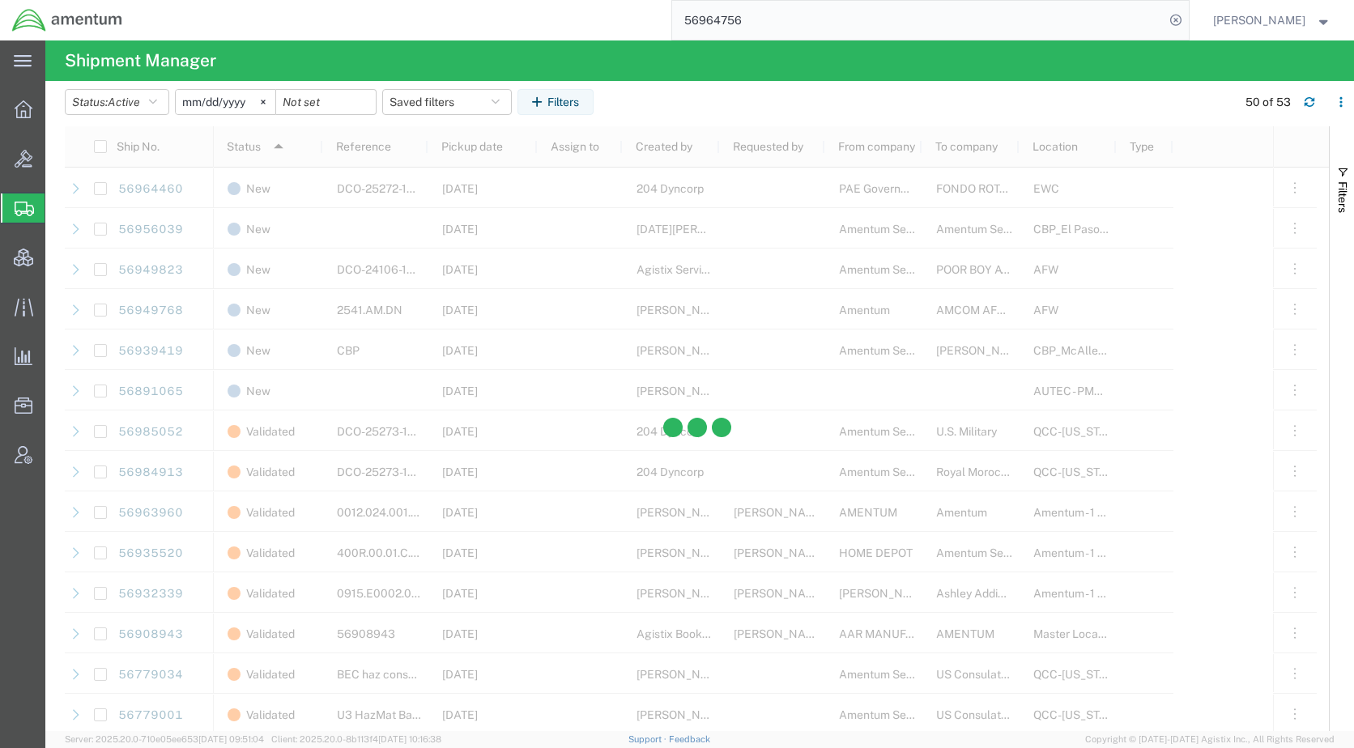
scroll to position [1581, 0]
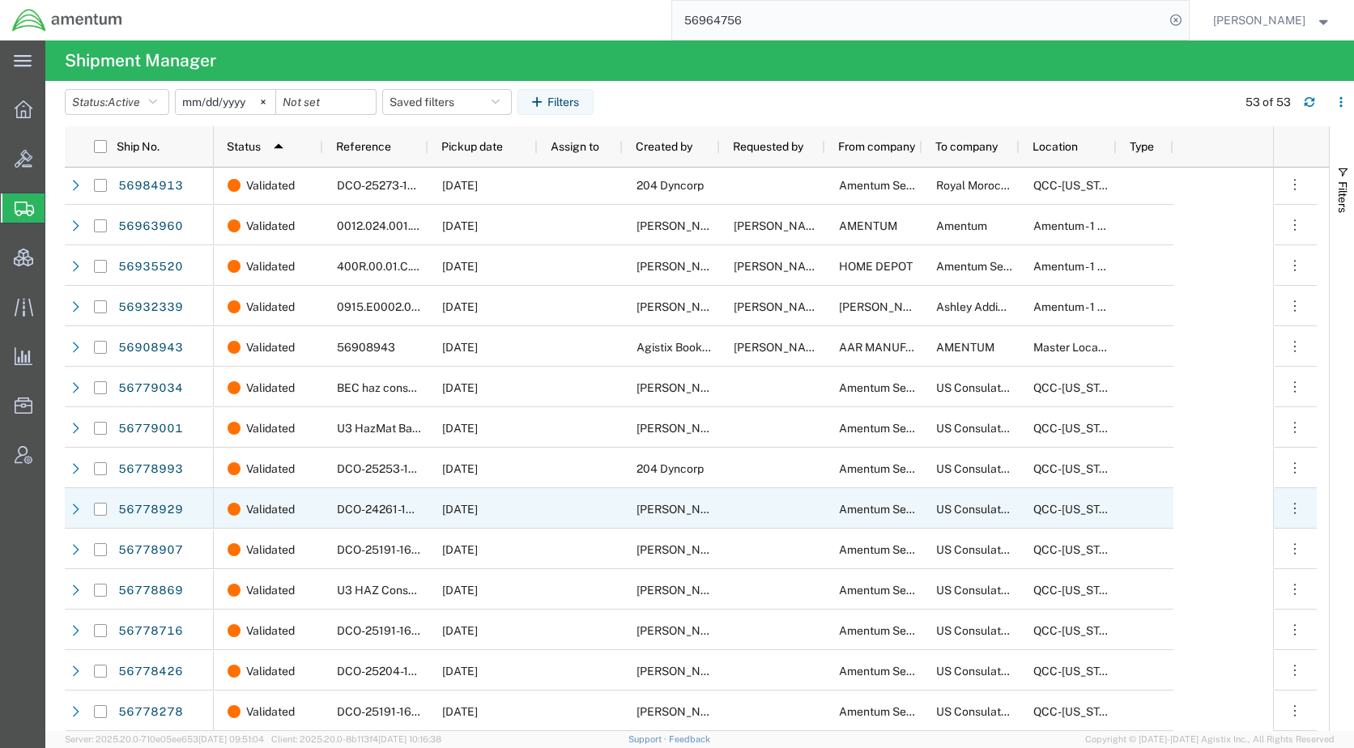
scroll to position [1583, 0]
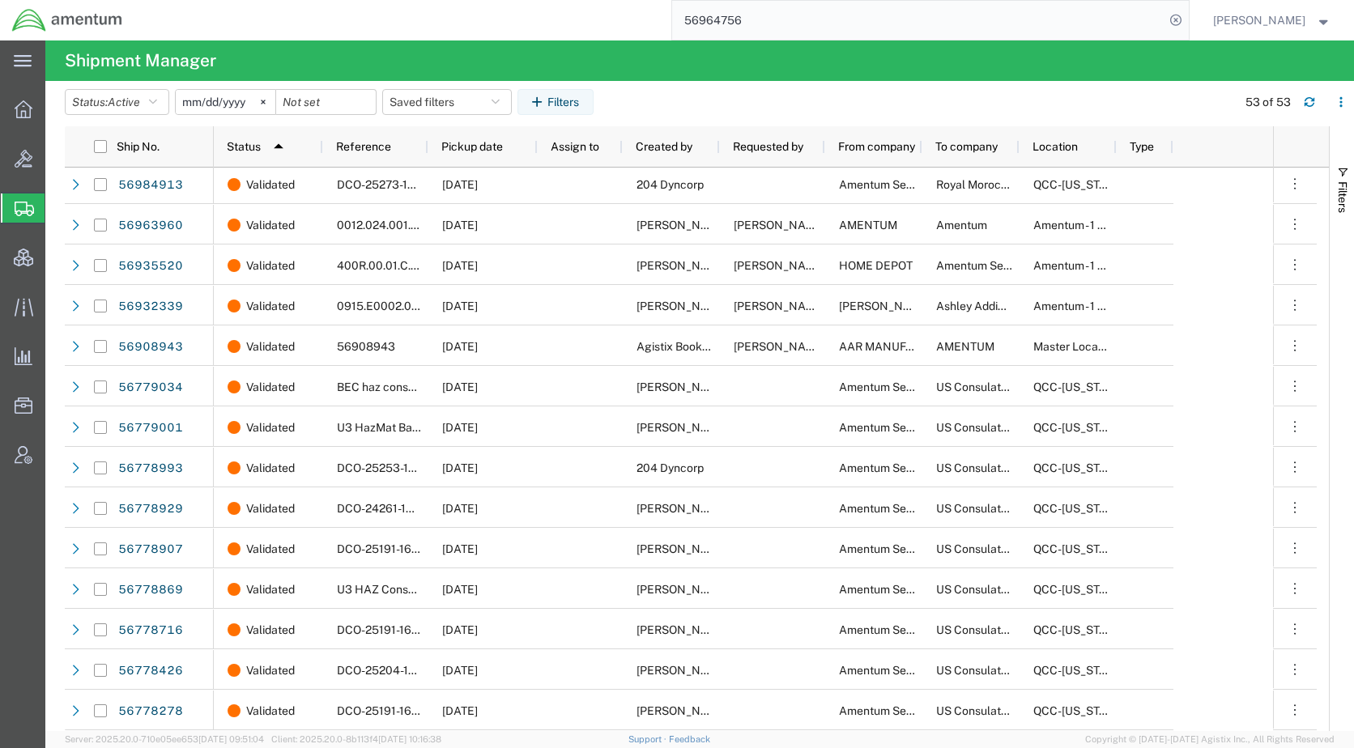
click at [887, 108] on agx-table-filter-chips "Status: Active Active All Approved Booked Canceled Delivered Denied New On Hold…" at bounding box center [647, 107] width 1164 height 37
click at [959, 109] on agx-table-filter-chips "Status: Active Active All Approved Booked Canceled Delivered Denied New On Hold…" at bounding box center [647, 107] width 1164 height 37
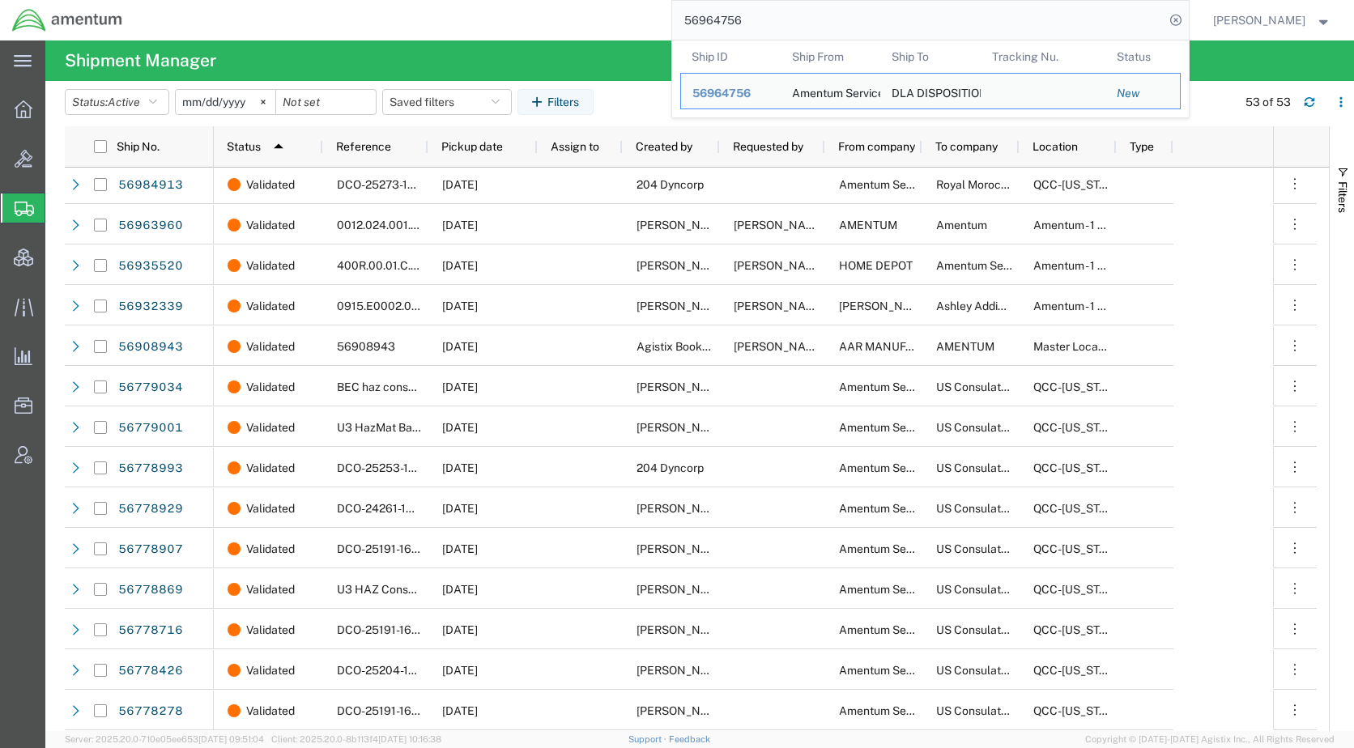
drag, startPoint x: 829, startPoint y: 19, endPoint x: 686, endPoint y: 19, distance: 143.3
click at [686, 19] on div "56964756 Ship ID Ship From Ship To Tracking Nu. Status Ship ID 56964756 Ship Fr…" at bounding box center [661, 20] width 1054 height 40
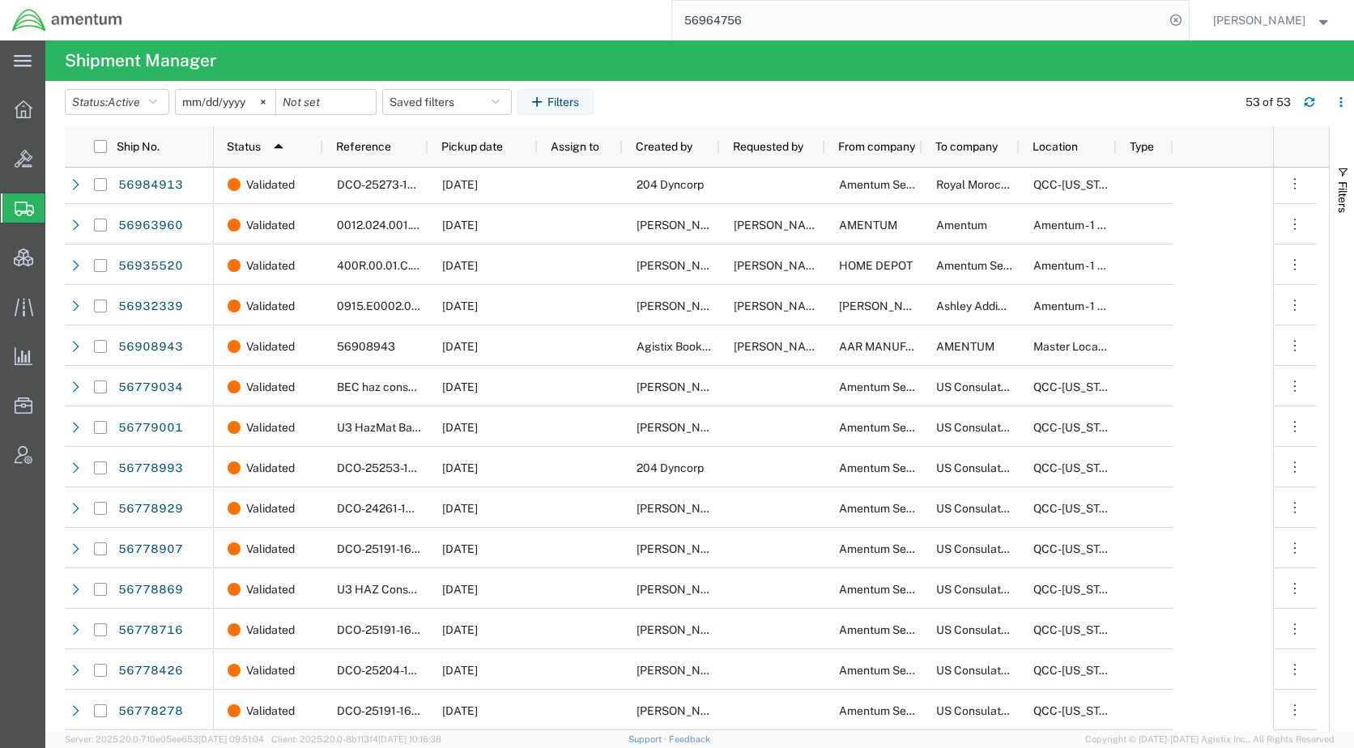
paste input "94261"
type input "56994261"
click at [1187, 18] on icon at bounding box center [1175, 20] width 23 height 23
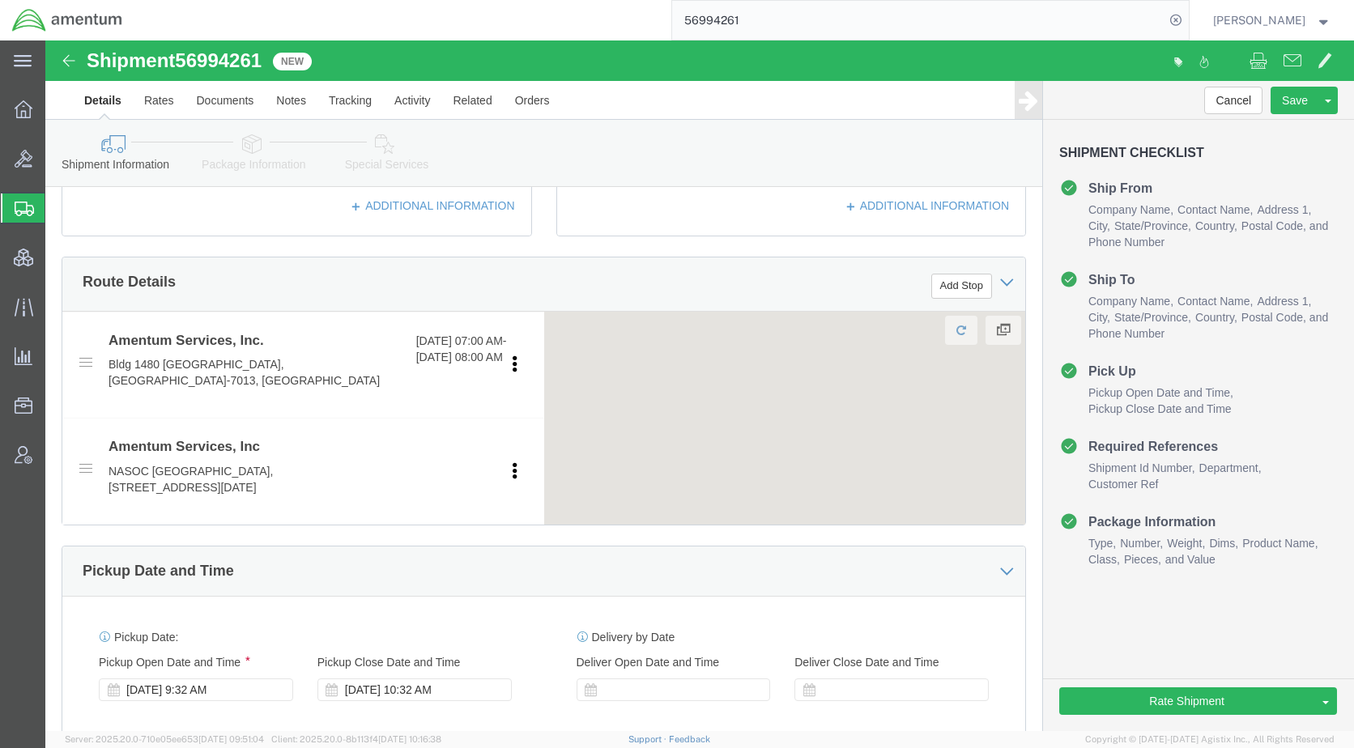
scroll to position [648, 0]
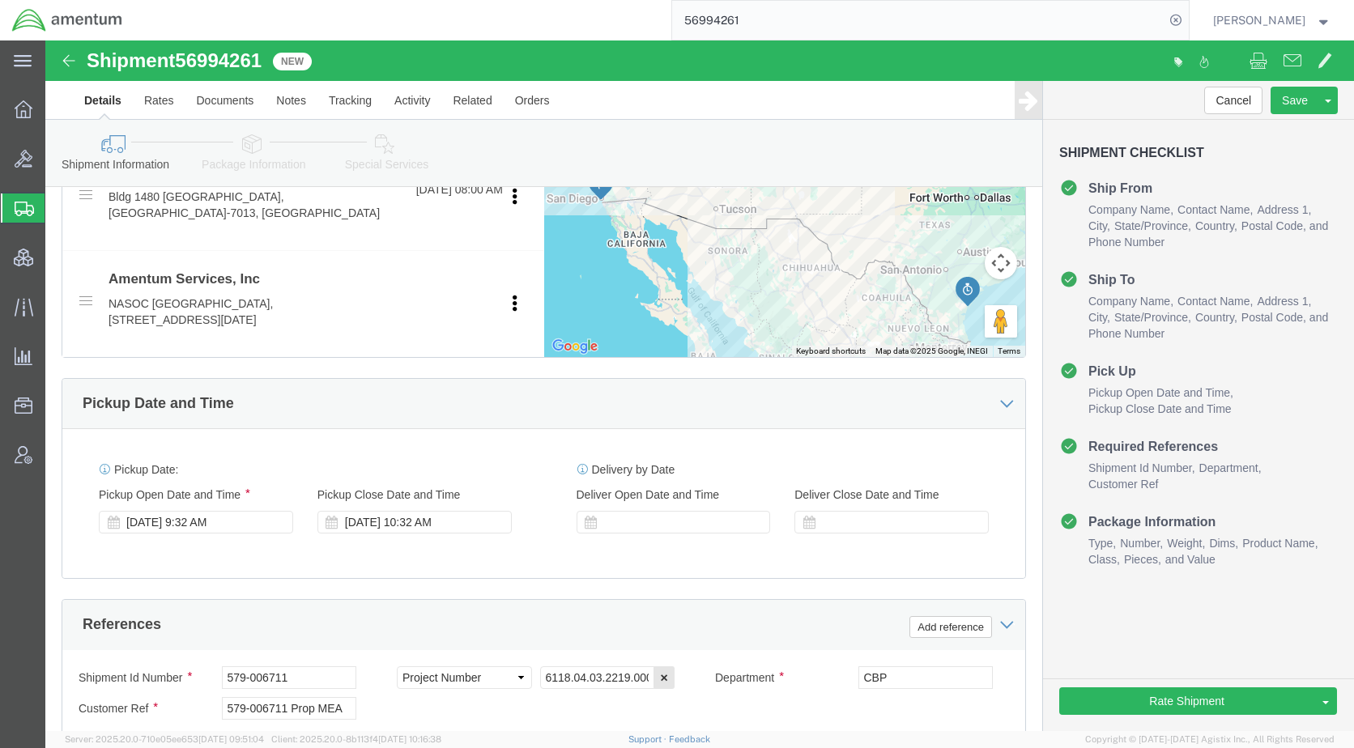
select select "49946"
select select "69291"
click div "[DATE] 9:32 AM"
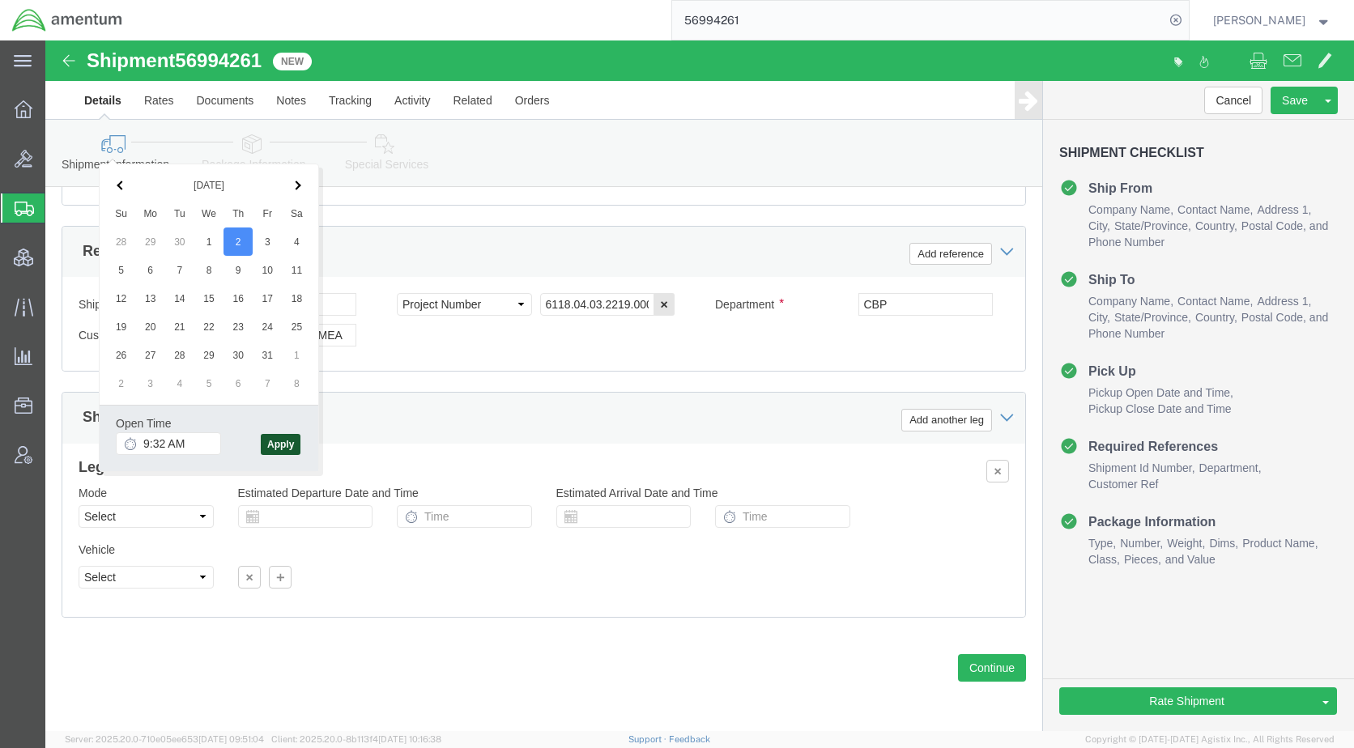
click button "Apply"
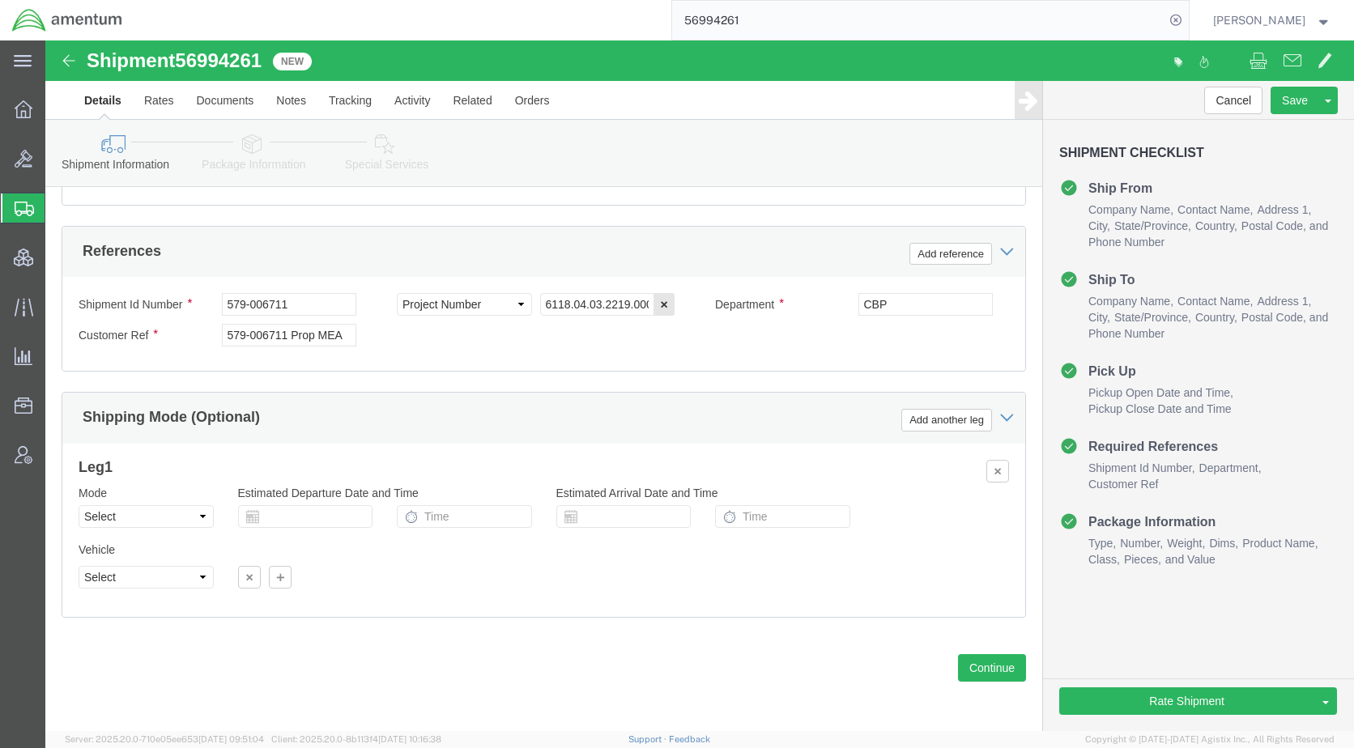
click icon
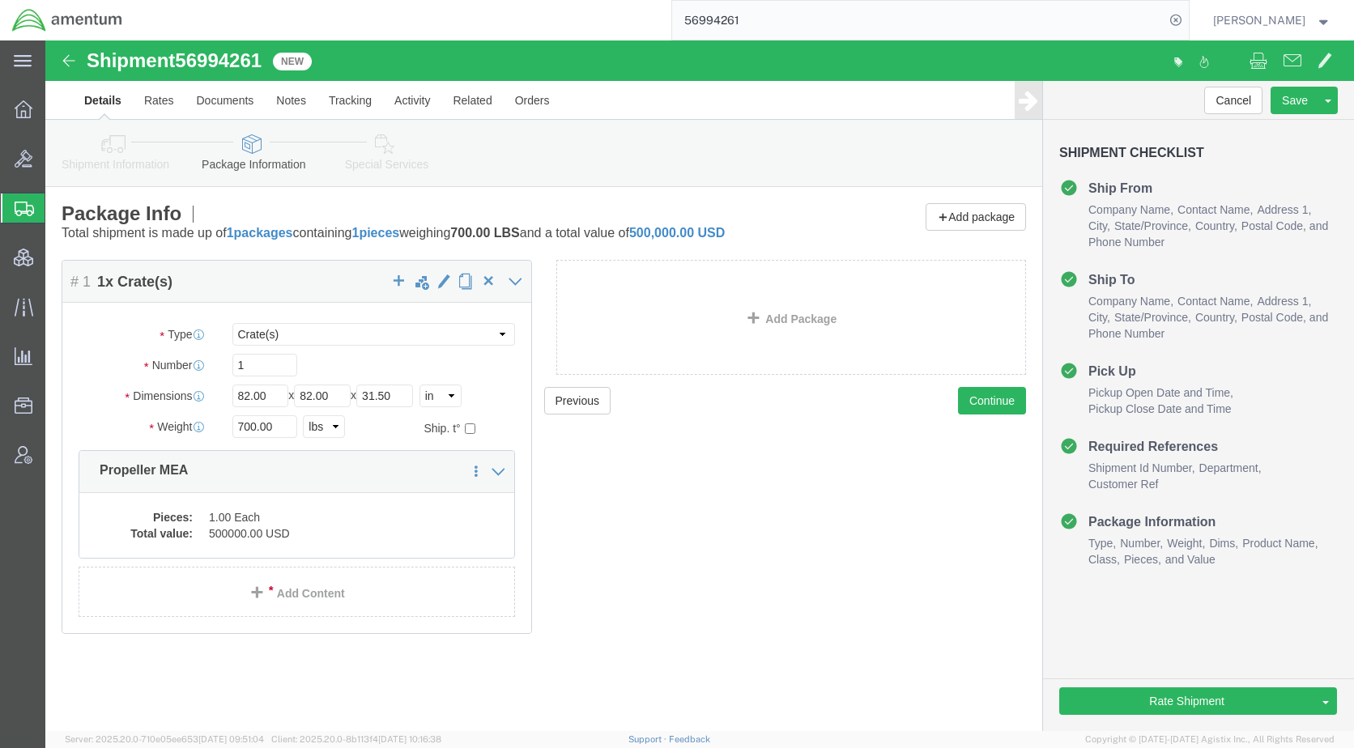
click icon
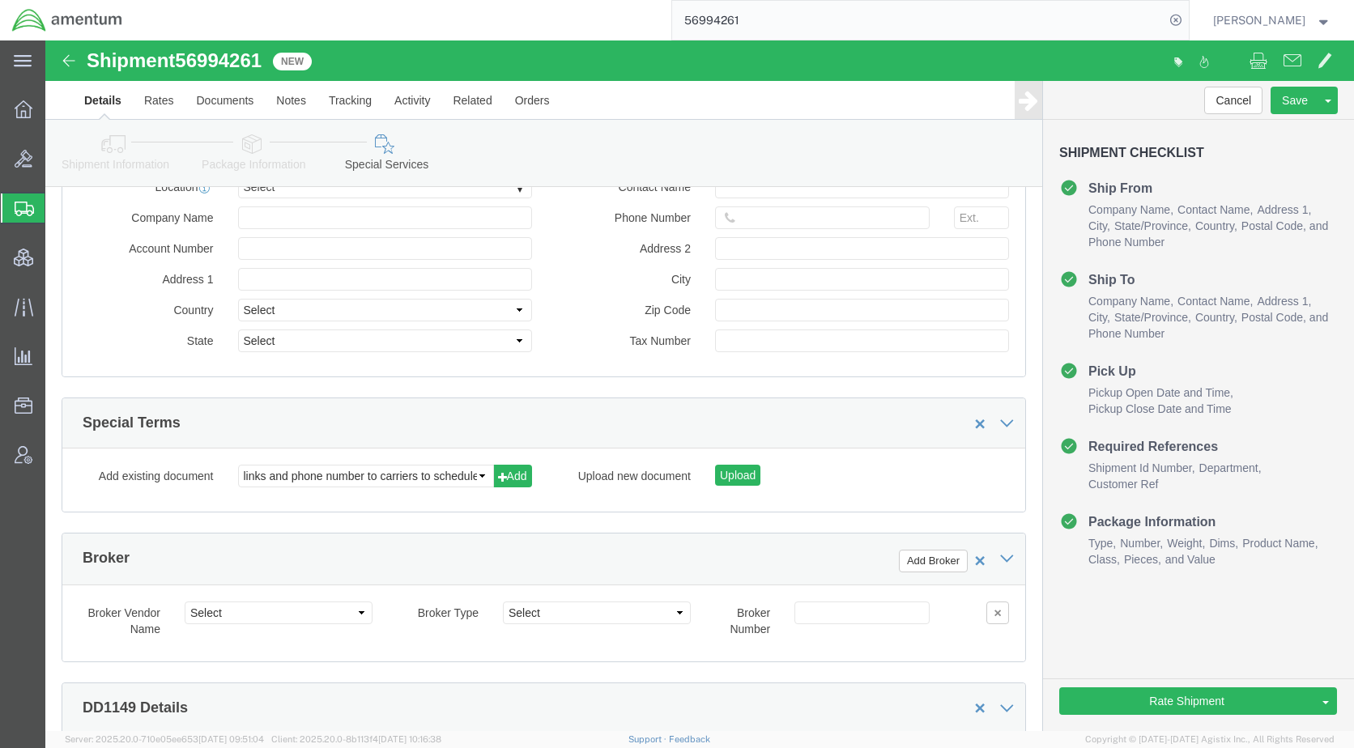
scroll to position [2186, 0]
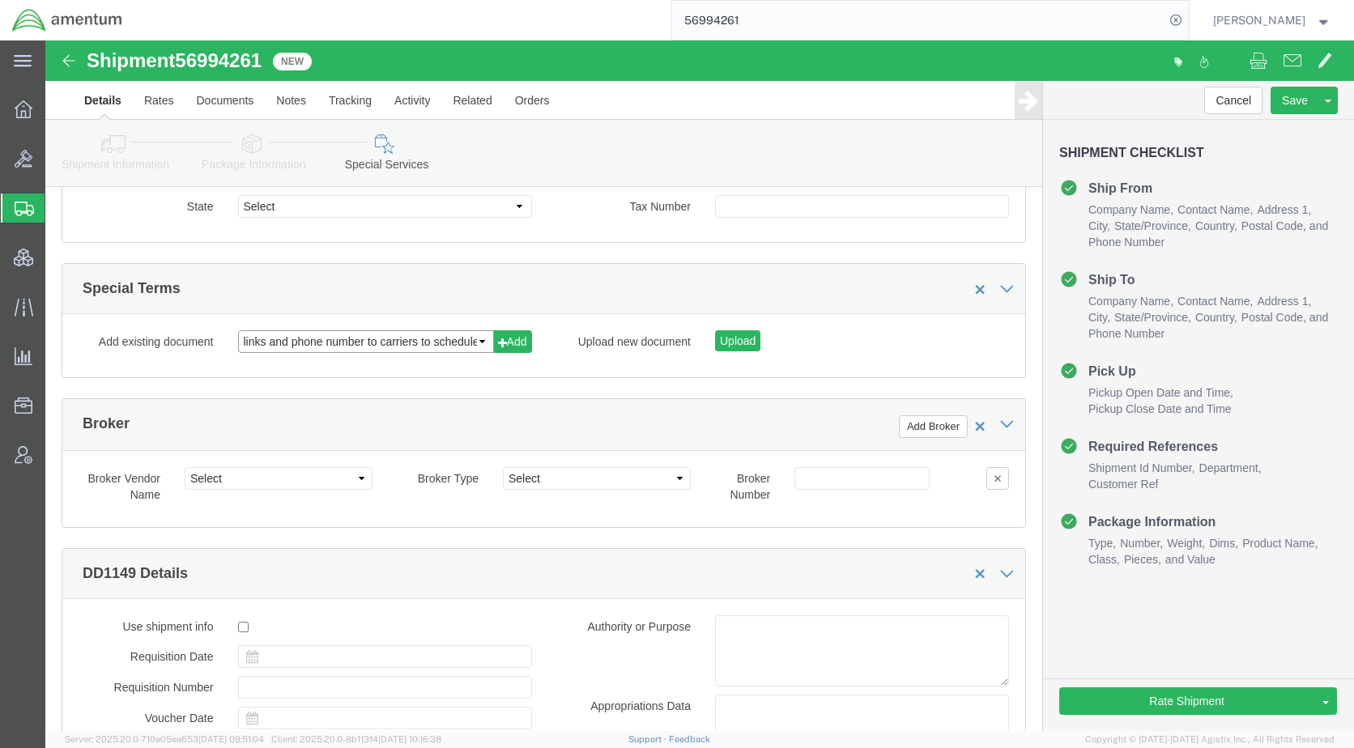
click select "links and phone number to carriers to schedule a pickup instructions for US imp…"
select select "109858247"
click select "links and phone number to carriers to schedule a pickup instructions for US imp…"
click button "Add"
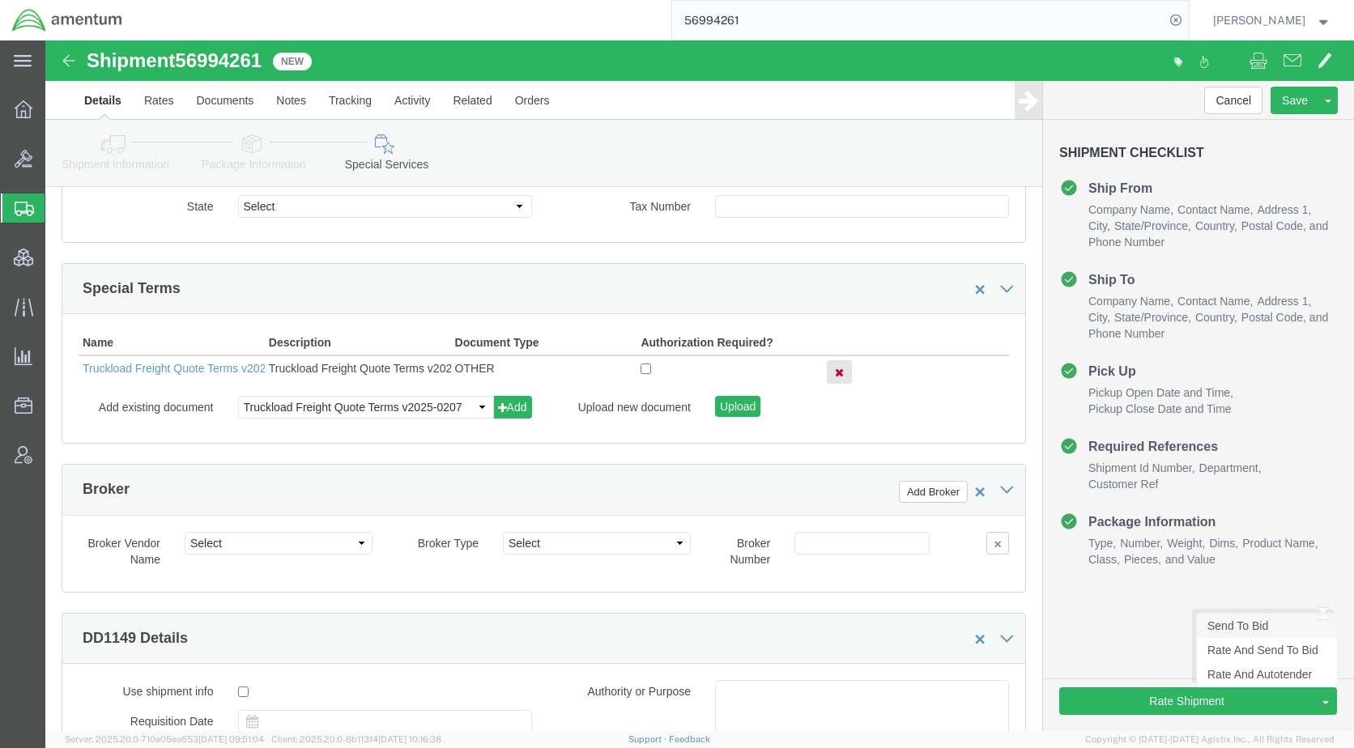
click link "Send To Bid"
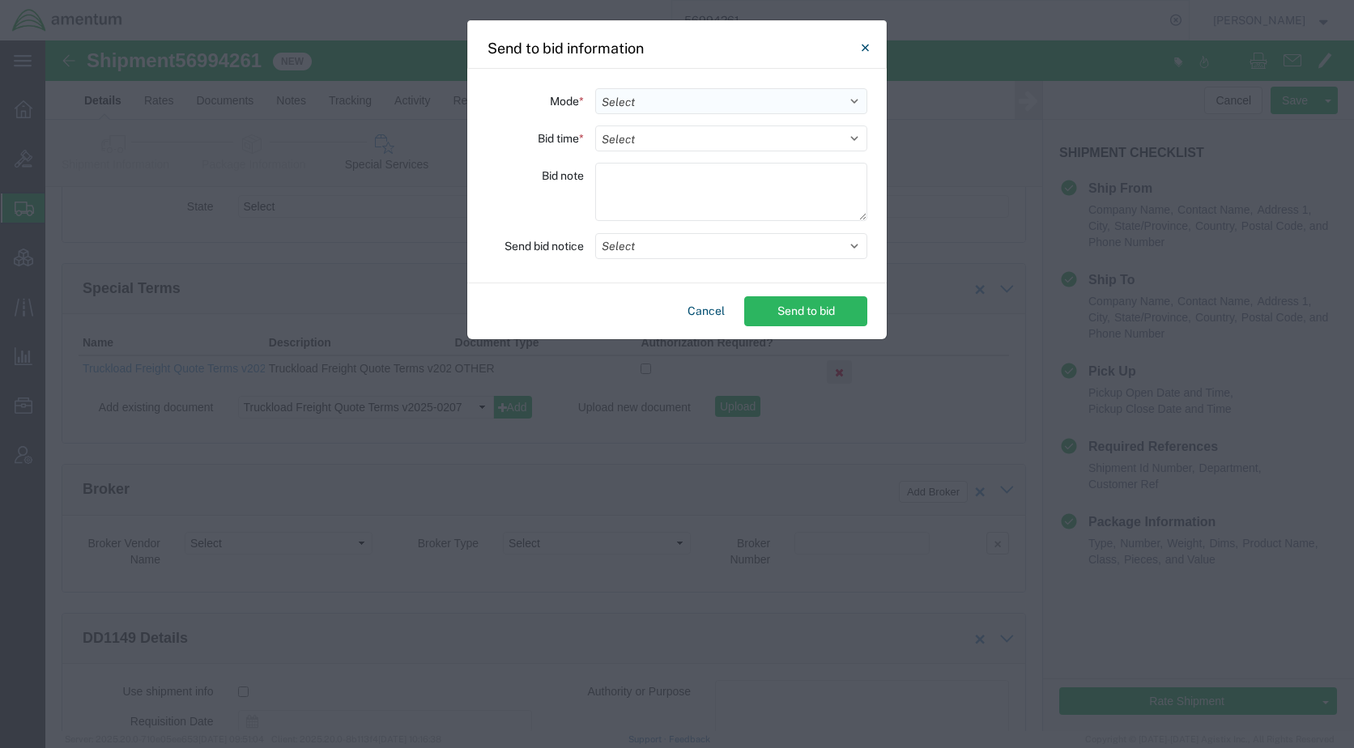
click at [636, 98] on select "Select Small Parcel Truckload Air Rail Less than Truckload Ocean Freight Multi-…" at bounding box center [731, 101] width 272 height 26
select select "TL"
click at [595, 88] on select "Select Small Parcel Truckload Air Rail Less than Truckload Ocean Freight Multi-…" at bounding box center [731, 101] width 272 height 26
click at [641, 143] on select "Select 30 Min (Rush) 1 Hour (Rush) 2 Hours (Rush) 4 Hours (Rush) 8 Hours (Rush)…" at bounding box center [731, 139] width 272 height 26
select select "24"
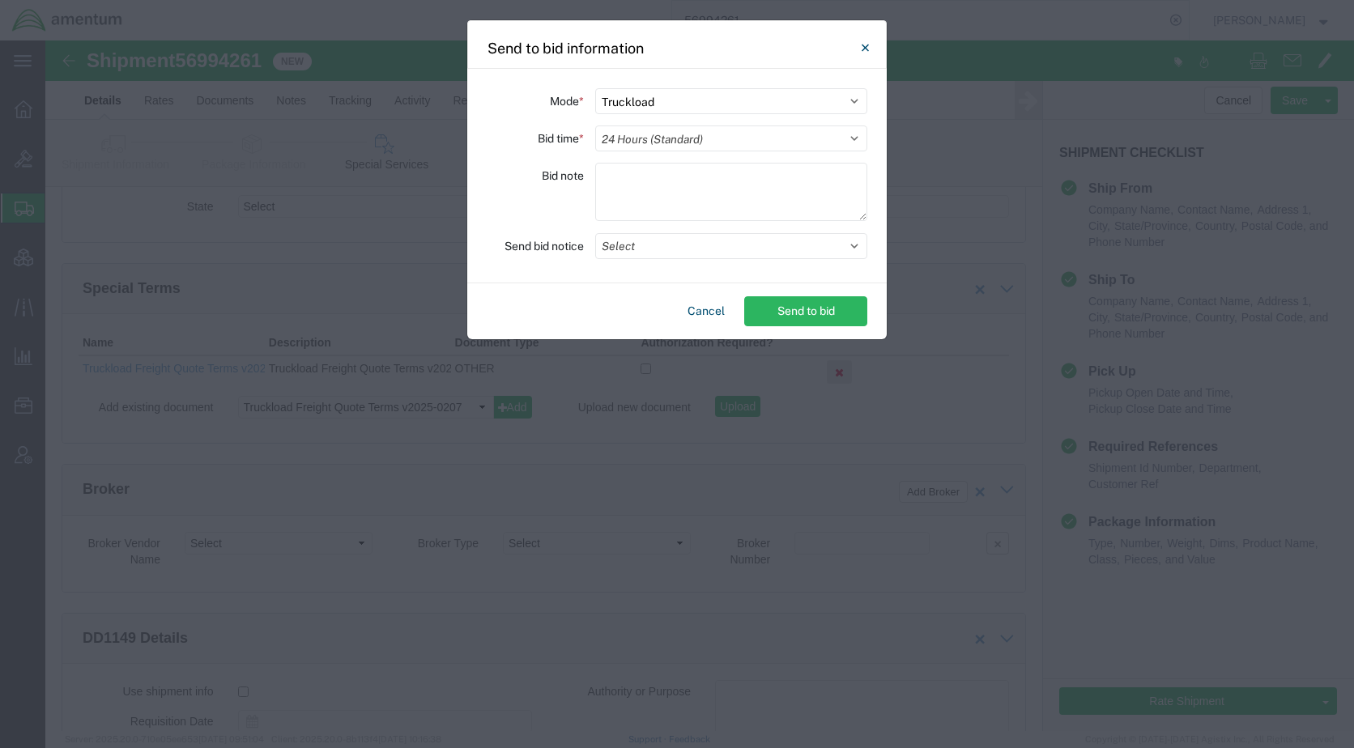
click at [595, 126] on select "Select 30 Min (Rush) 1 Hour (Rush) 2 Hours (Rush) 4 Hours (Rush) 8 Hours (Rush)…" at bounding box center [731, 139] width 272 height 26
click at [628, 247] on button "Select" at bounding box center [731, 246] width 272 height 26
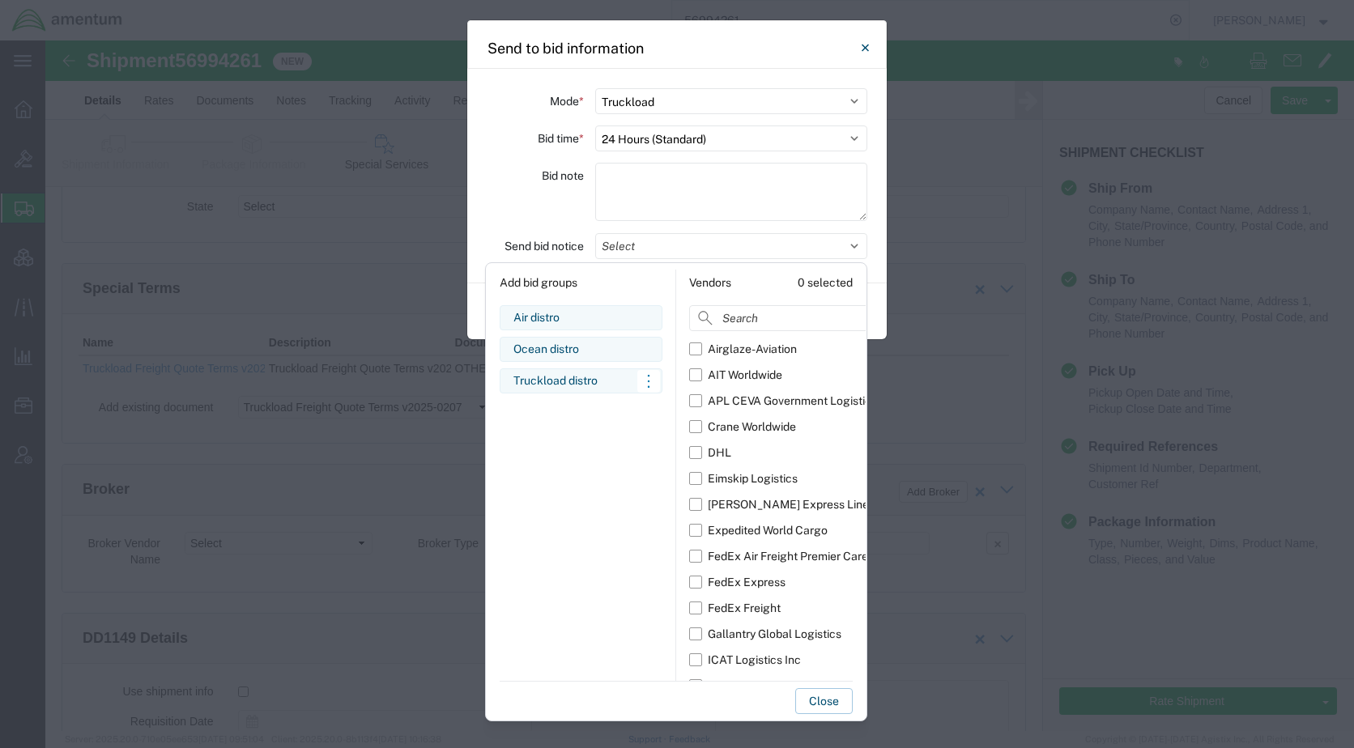
click at [589, 385] on div "Truckload distro" at bounding box center [580, 380] width 135 height 17
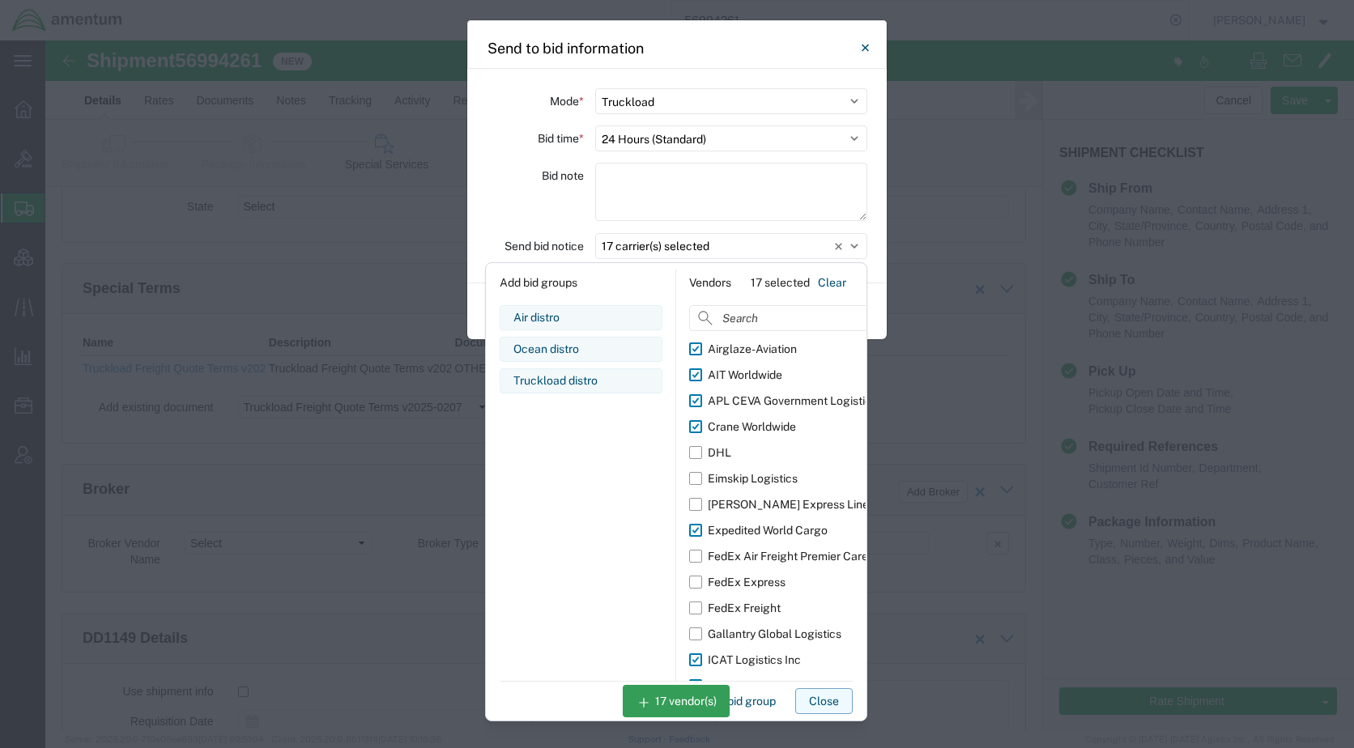
click at [821, 696] on button "Close" at bounding box center [823, 701] width 57 height 26
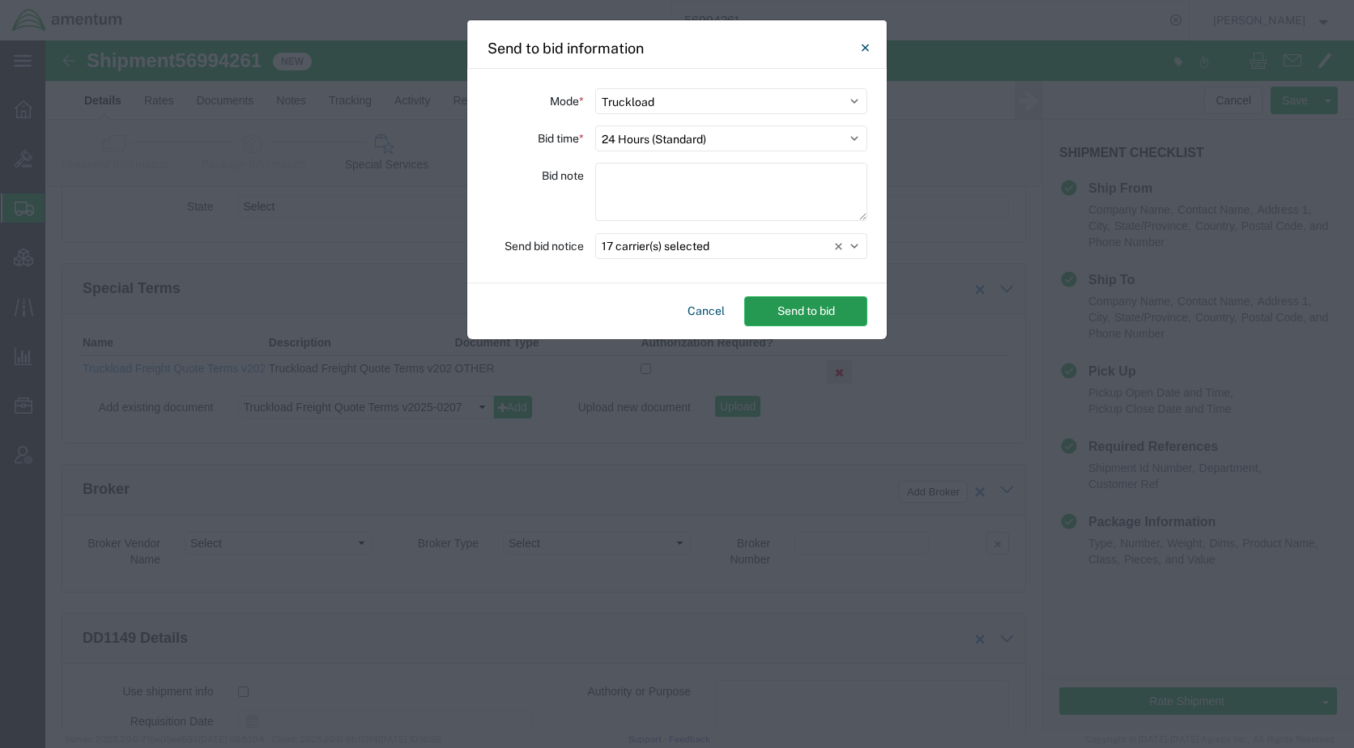
click at [806, 306] on button "Send to bid" at bounding box center [805, 311] width 123 height 30
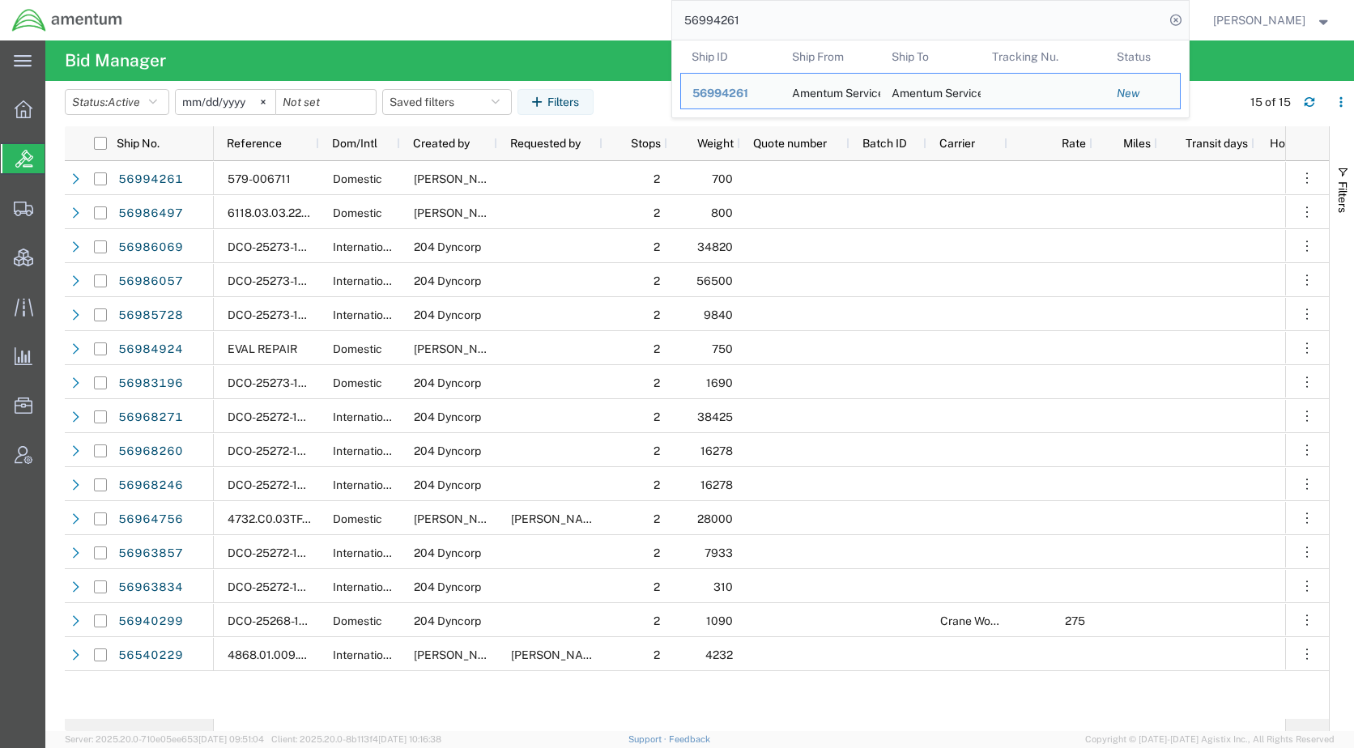
drag, startPoint x: 789, startPoint y: 27, endPoint x: 696, endPoint y: 27, distance: 93.9
click at [696, 27] on div "56994261 Ship ID Ship From Ship To Tracking Nu. Status Ship ID 56994261 Ship Fr…" at bounding box center [661, 20] width 1054 height 40
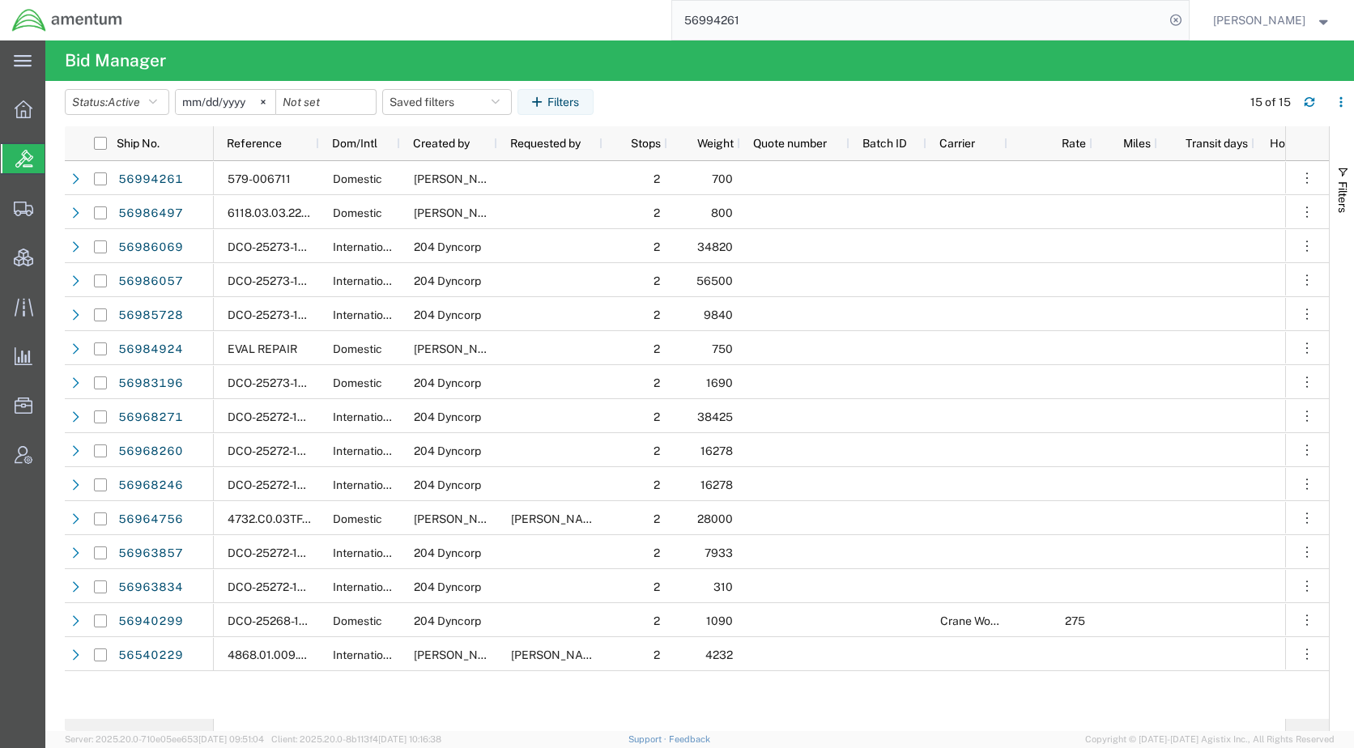
paste input "86497"
type input "56986497"
click at [1187, 15] on icon at bounding box center [1175, 20] width 23 height 23
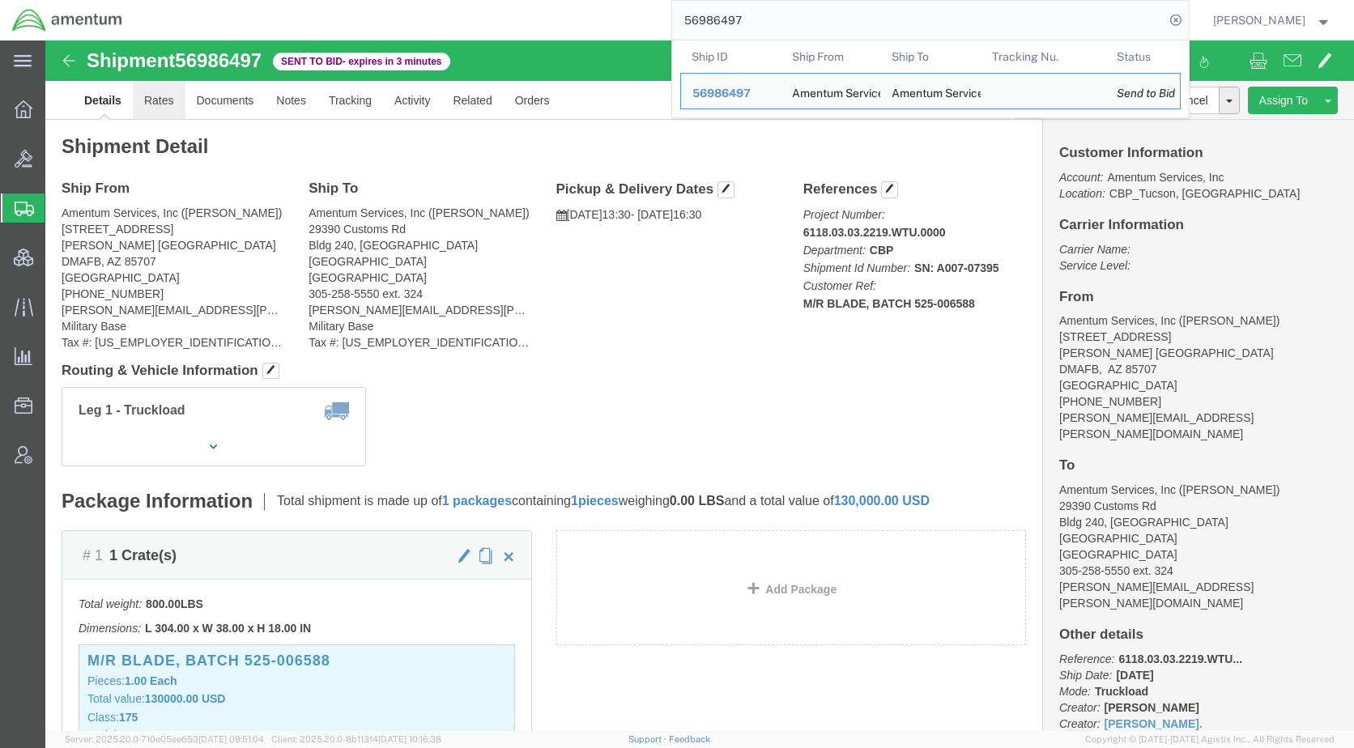
click link "Rates"
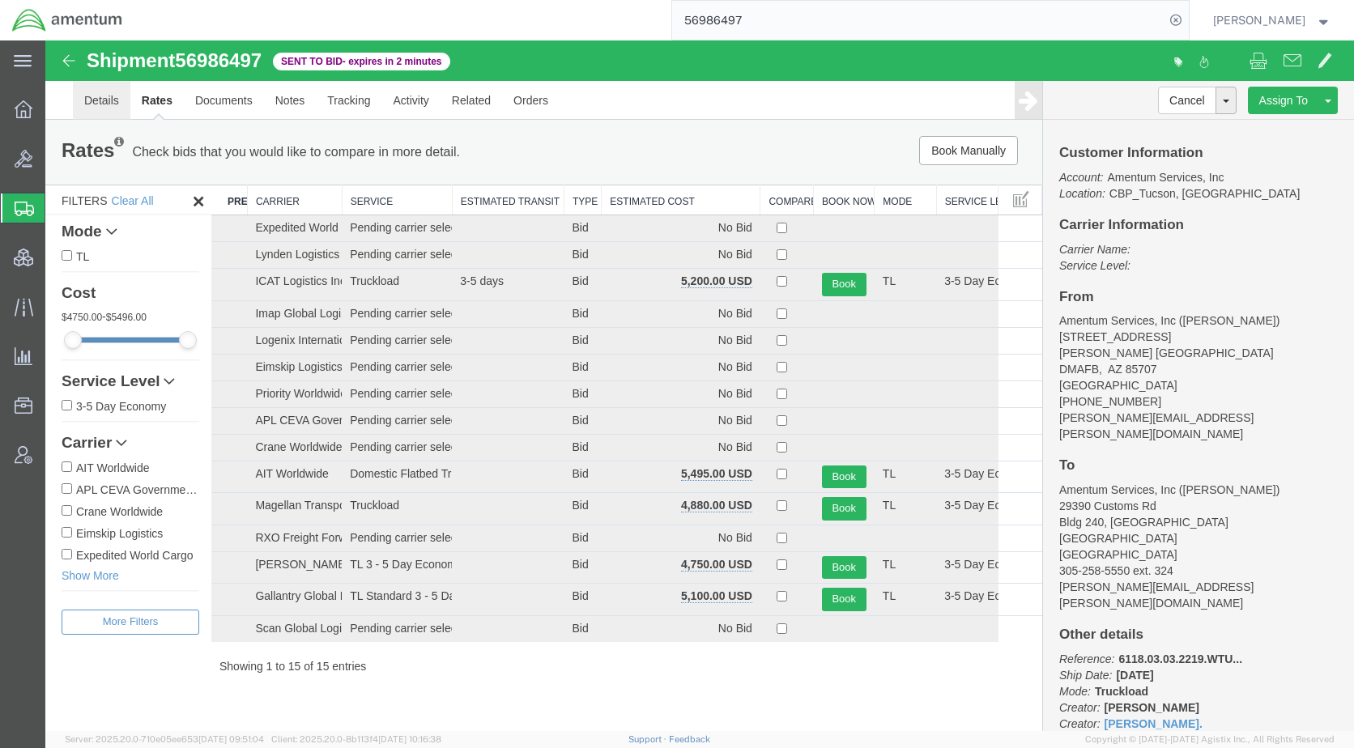
click at [105, 104] on link "Details" at bounding box center [101, 100] width 57 height 39
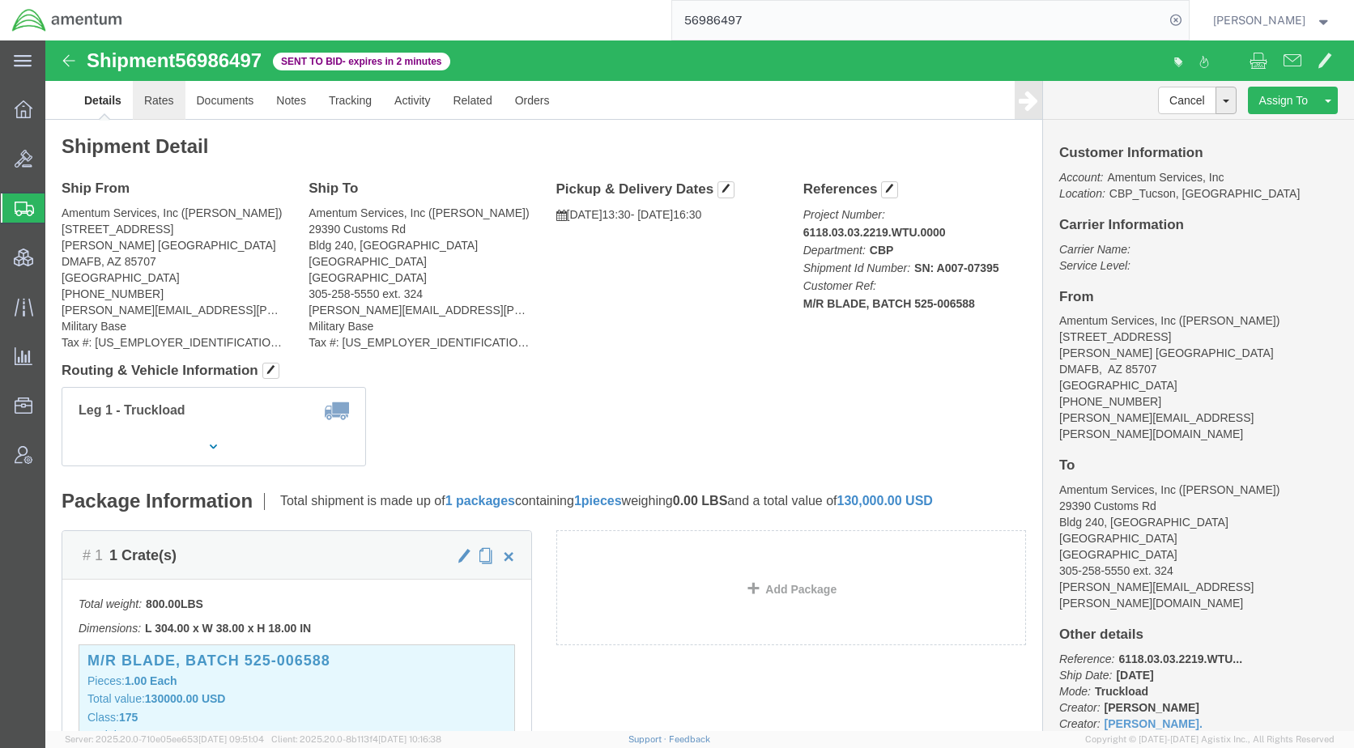
click link "Rates"
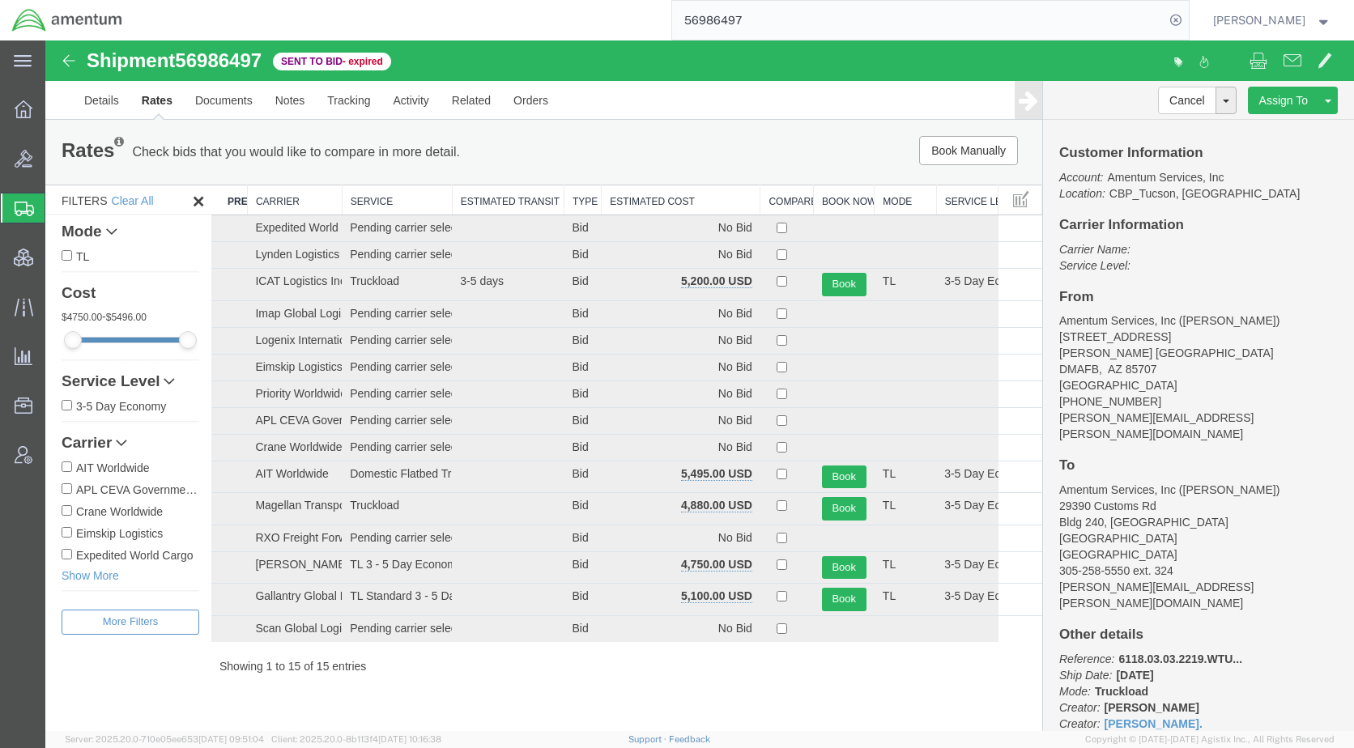
click at [634, 202] on th "Estimated Cost" at bounding box center [681, 200] width 159 height 30
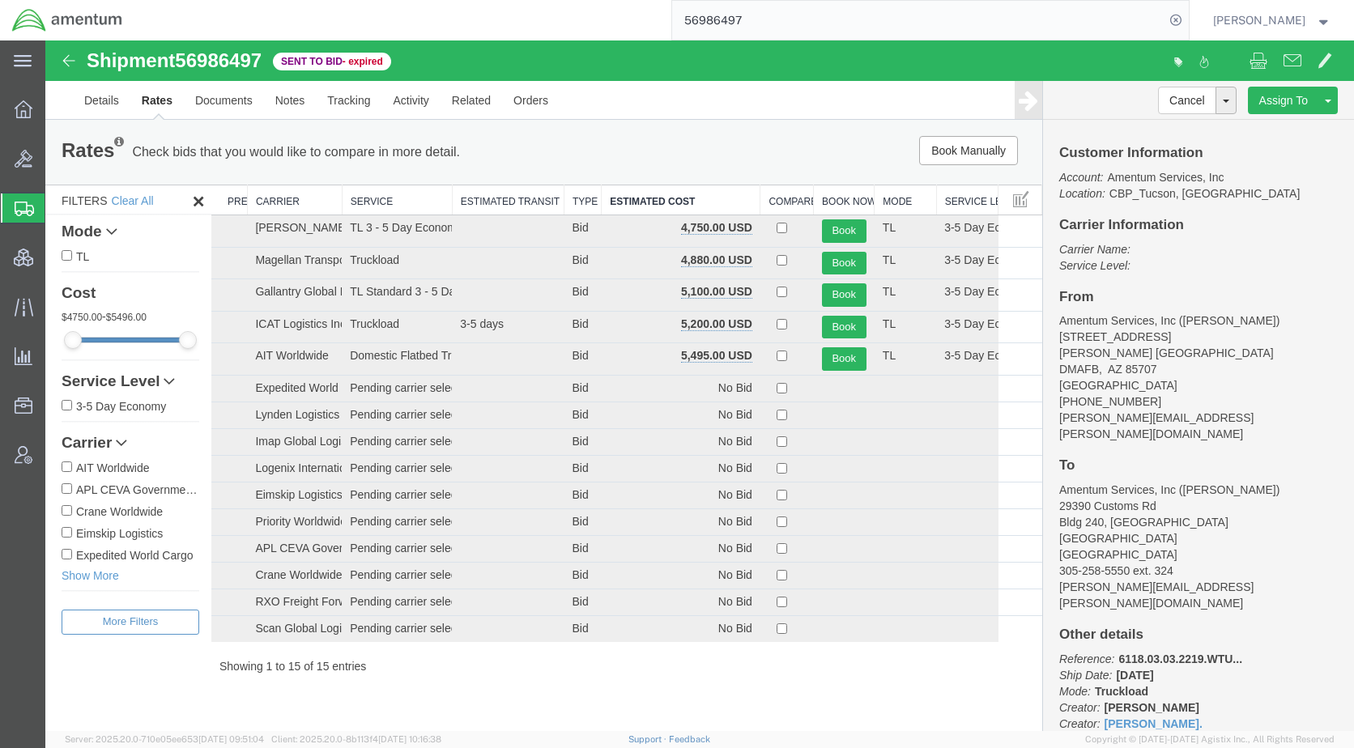
drag, startPoint x: 518, startPoint y: 693, endPoint x: 552, endPoint y: 687, distance: 34.6
click at [520, 693] on div "Shipment 56986497 15 of 15 Sent to Bid - expired Details Rates Documents Notes …" at bounding box center [699, 385] width 1309 height 691
